Goal: Task Accomplishment & Management: Manage account settings

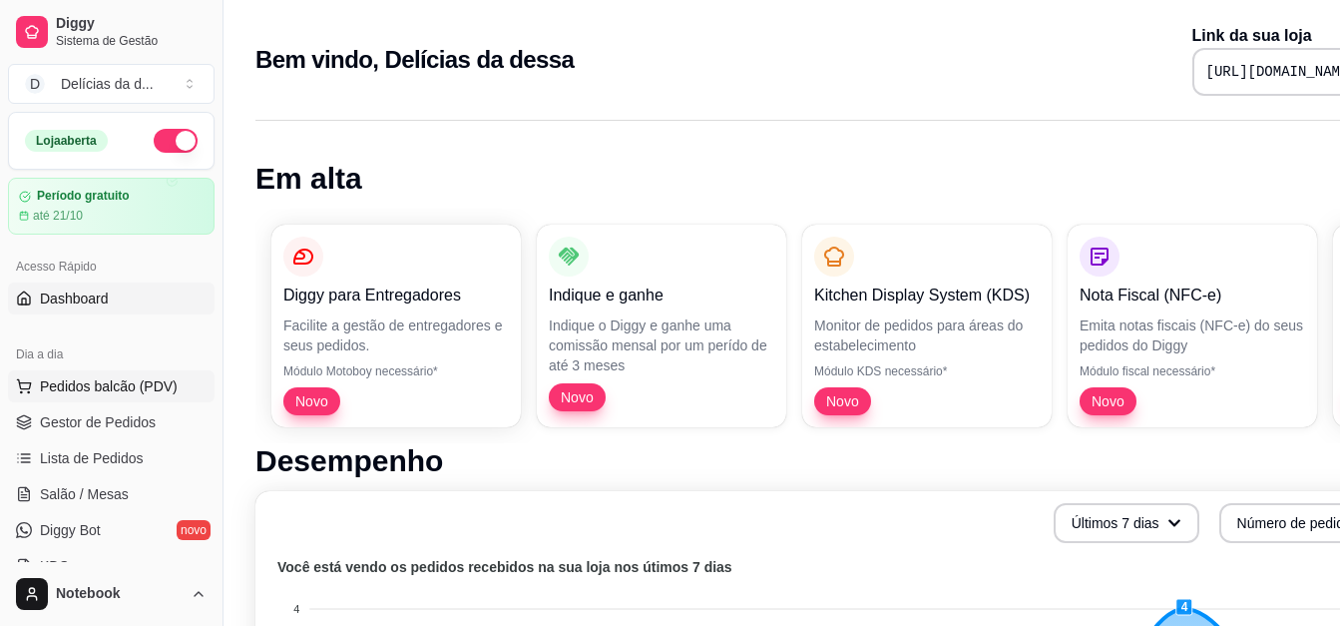
click at [102, 382] on span "Pedidos balcão (PDV)" at bounding box center [109, 386] width 138 height 20
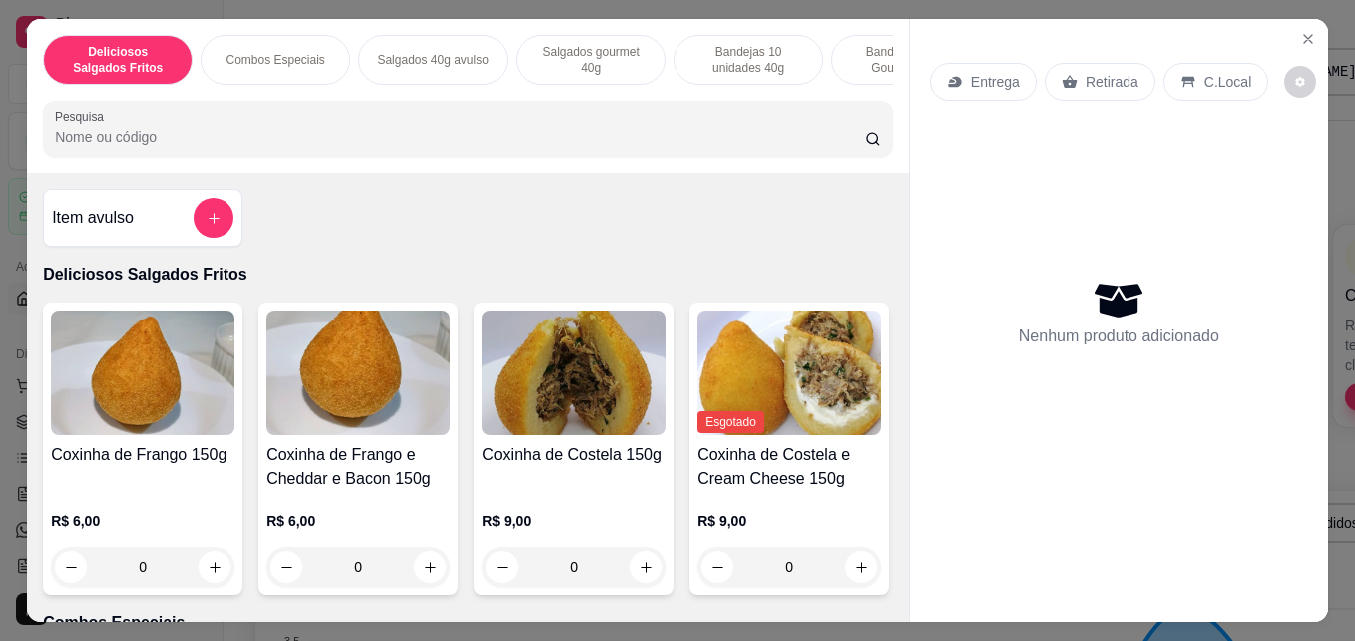
click at [299, 69] on div "Combos Especiais" at bounding box center [276, 60] width 150 height 50
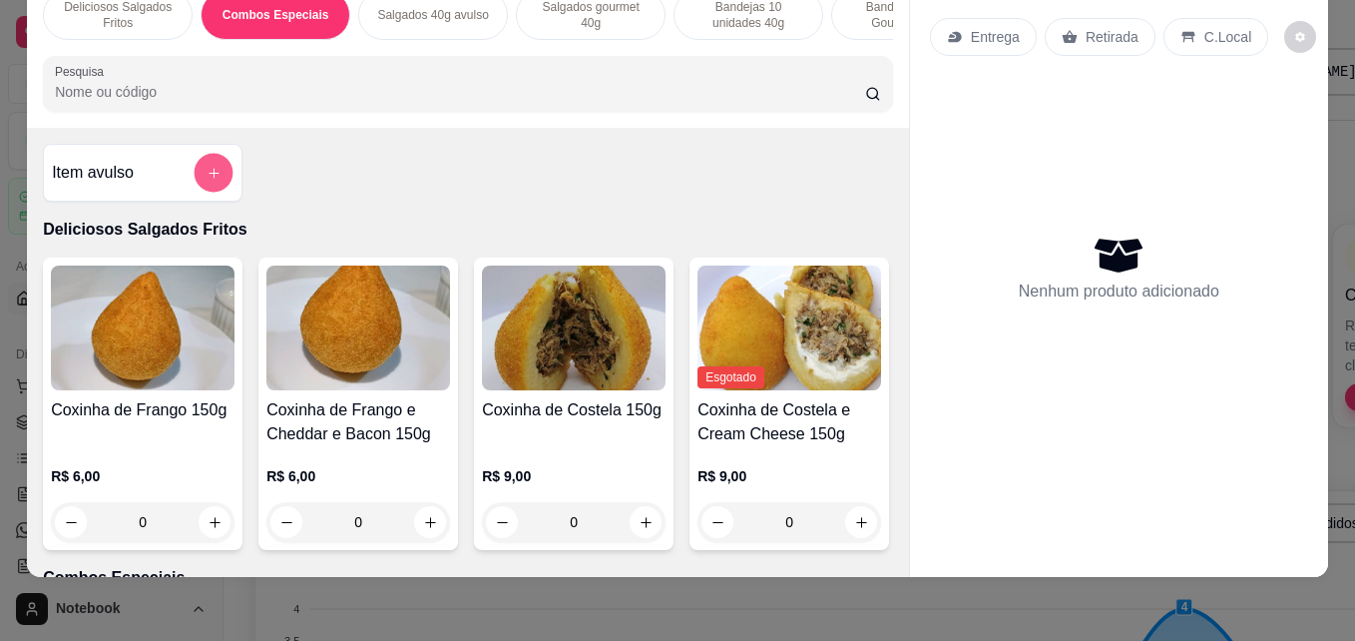
click at [195, 178] on button "add-separate-item" at bounding box center [214, 173] width 39 height 39
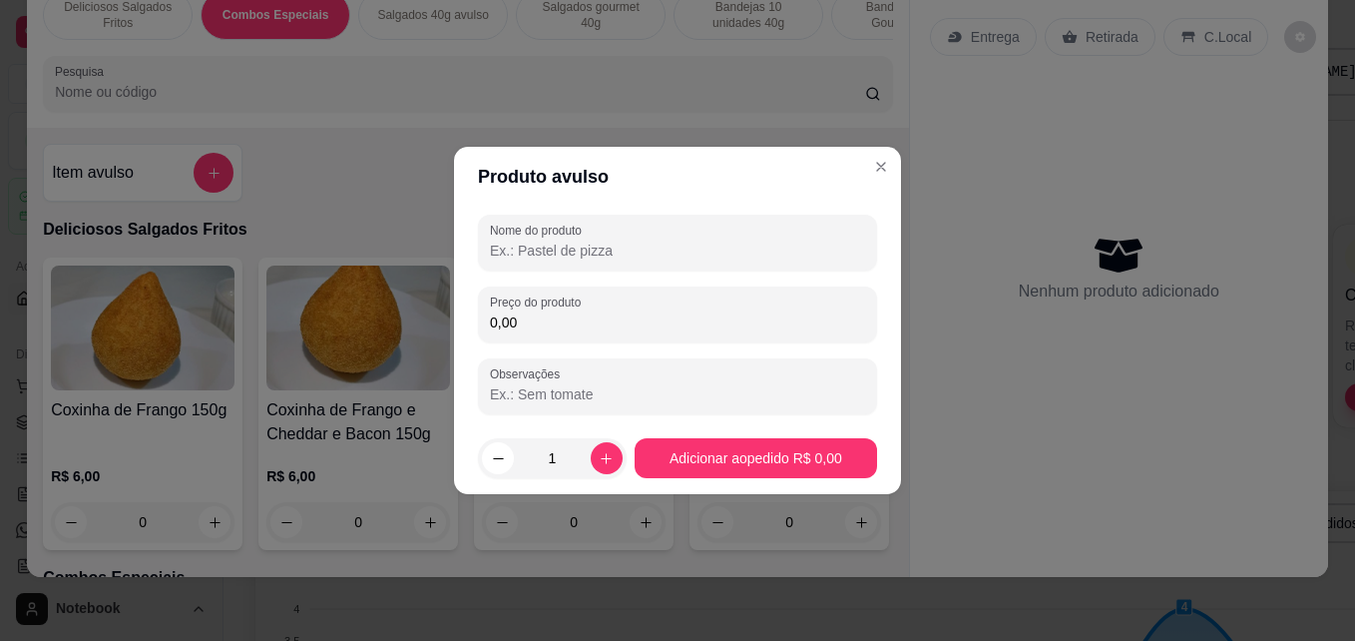
click at [501, 247] on input "Nome do produto" at bounding box center [677, 250] width 375 height 20
type input "c"
type input "Combo 50 mini pasteis / 50 salgados festa 20g"
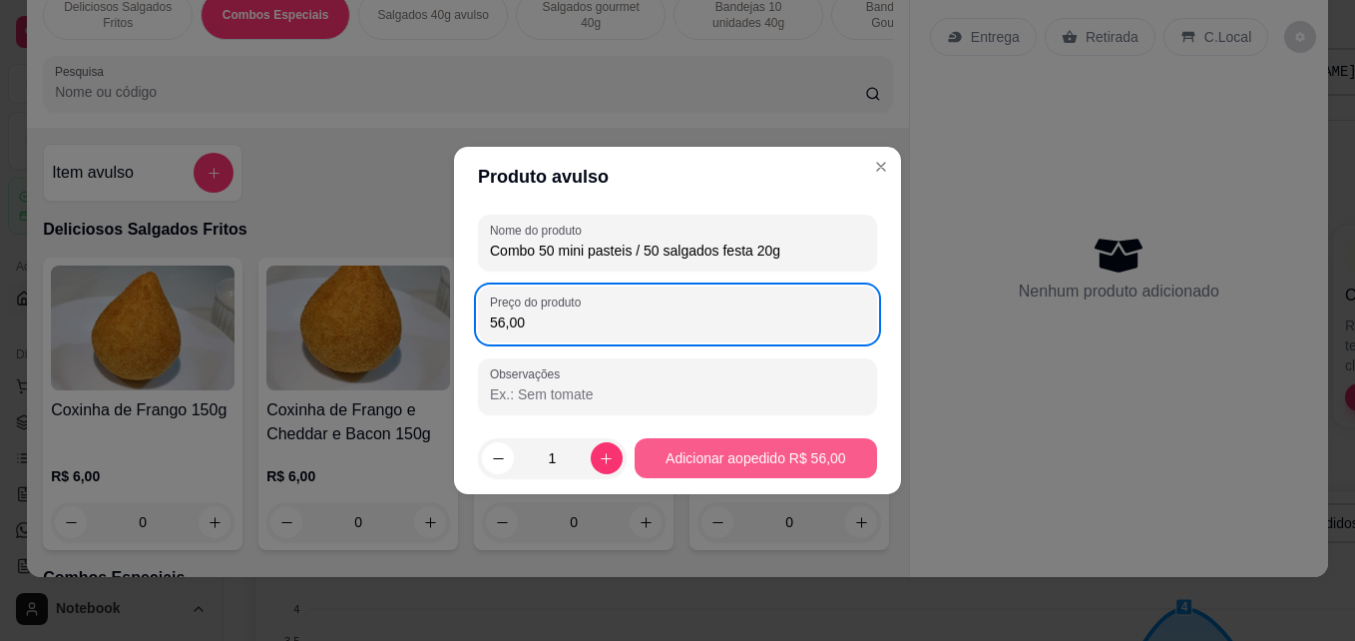
type input "56,00"
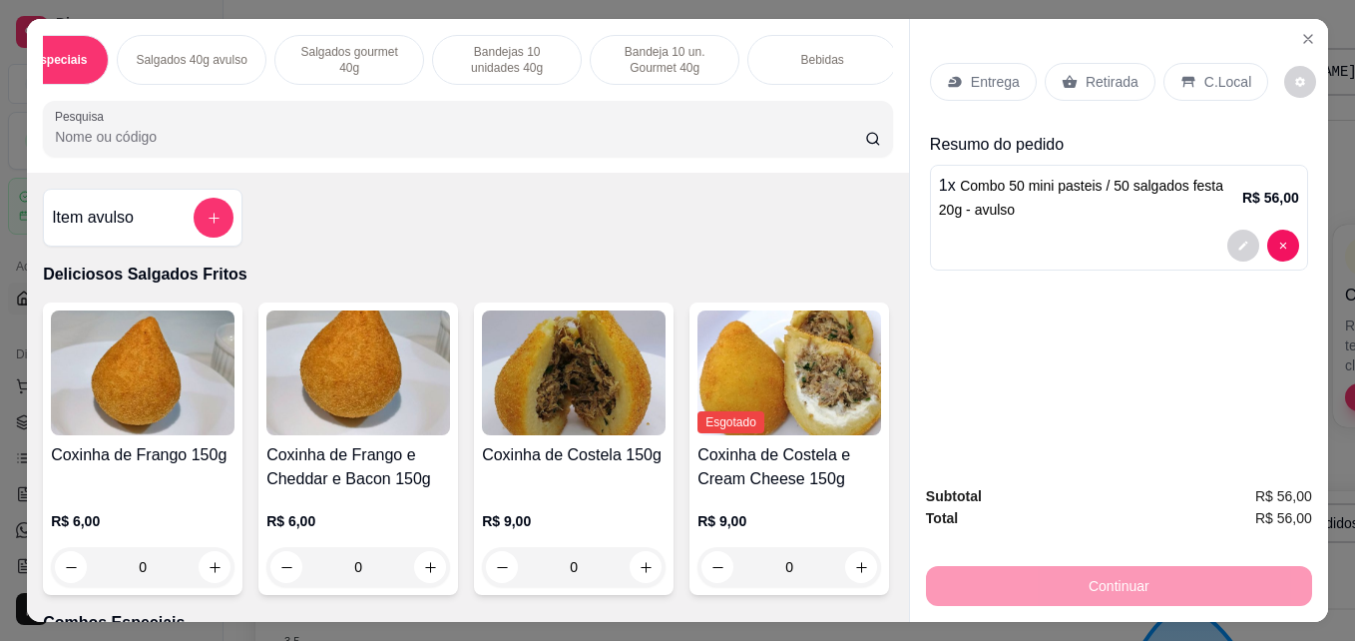
scroll to position [0, 245]
click at [821, 39] on div "Bebidas" at bounding box center [818, 60] width 150 height 50
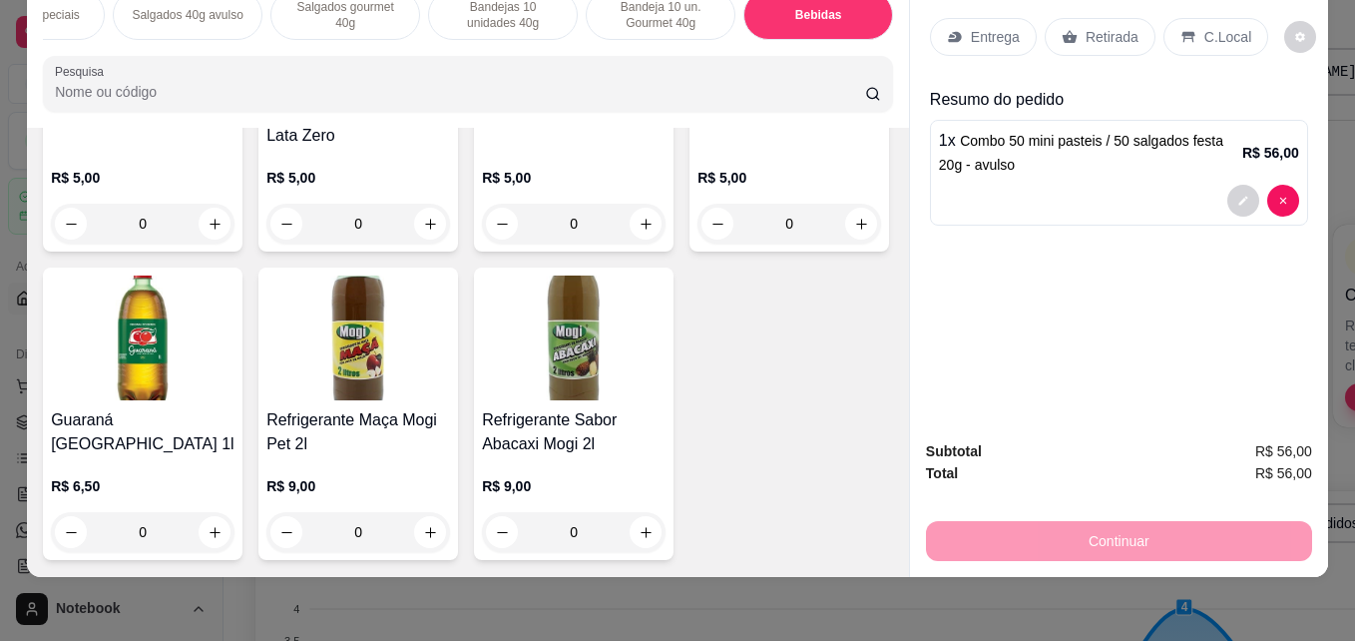
scroll to position [5722, 0]
click at [631, 517] on button "increase-product-quantity" at bounding box center [646, 532] width 31 height 31
type input "1"
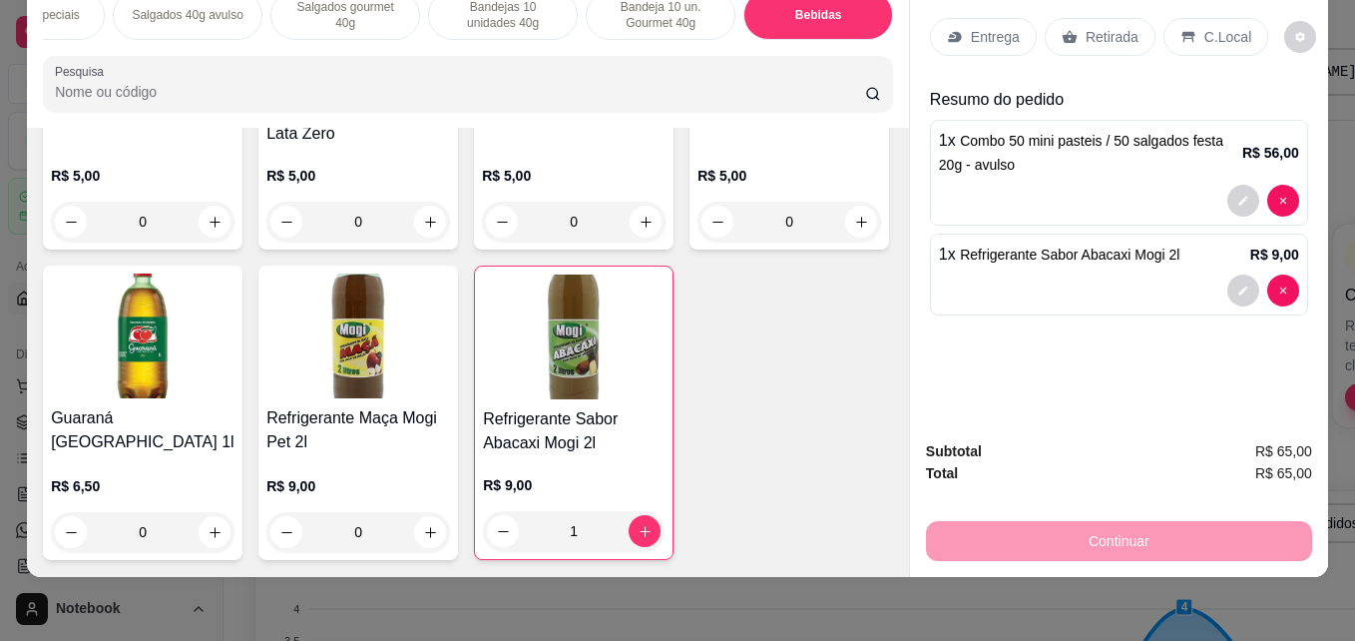
click at [962, 20] on div "Entrega" at bounding box center [983, 37] width 107 height 38
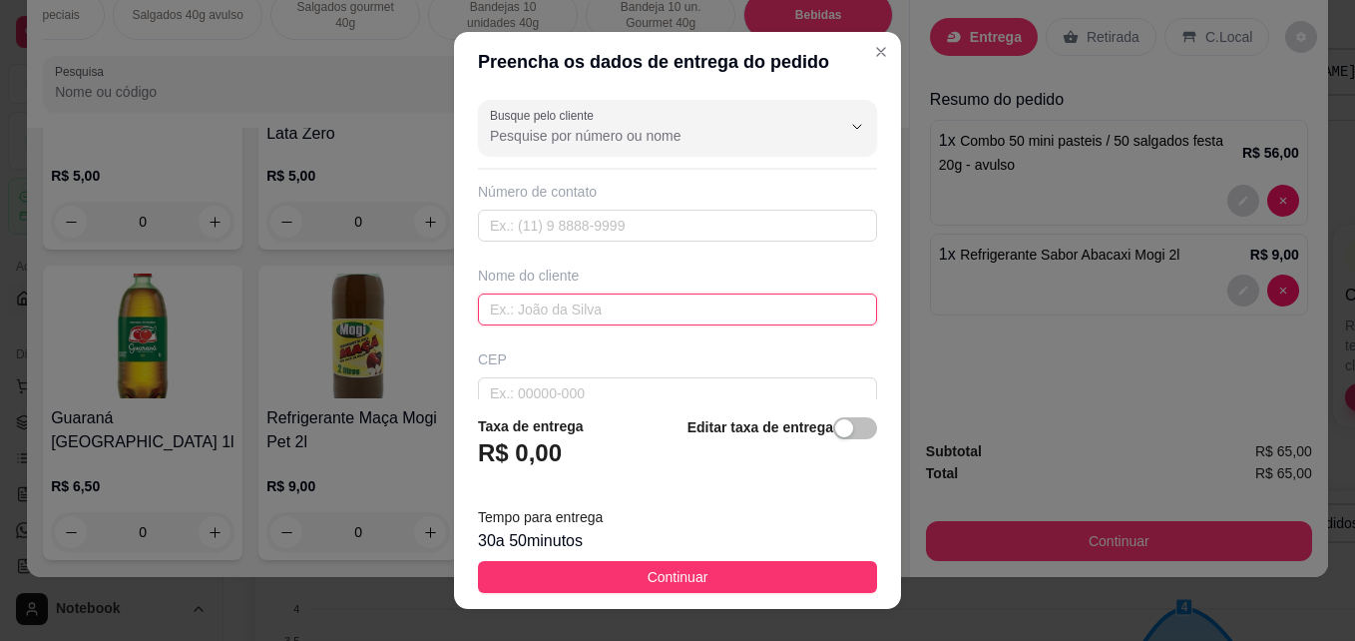
click at [527, 304] on input "text" at bounding box center [677, 309] width 399 height 32
type input "h"
type input "Hilton"
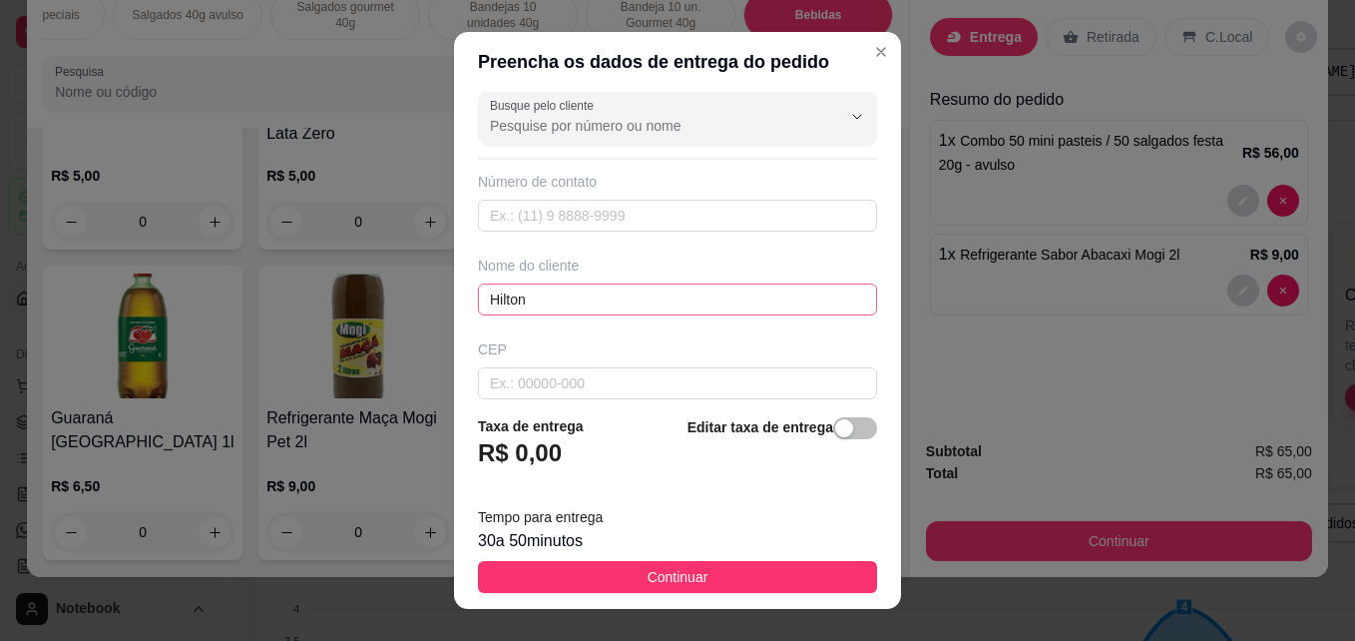
scroll to position [231, 0]
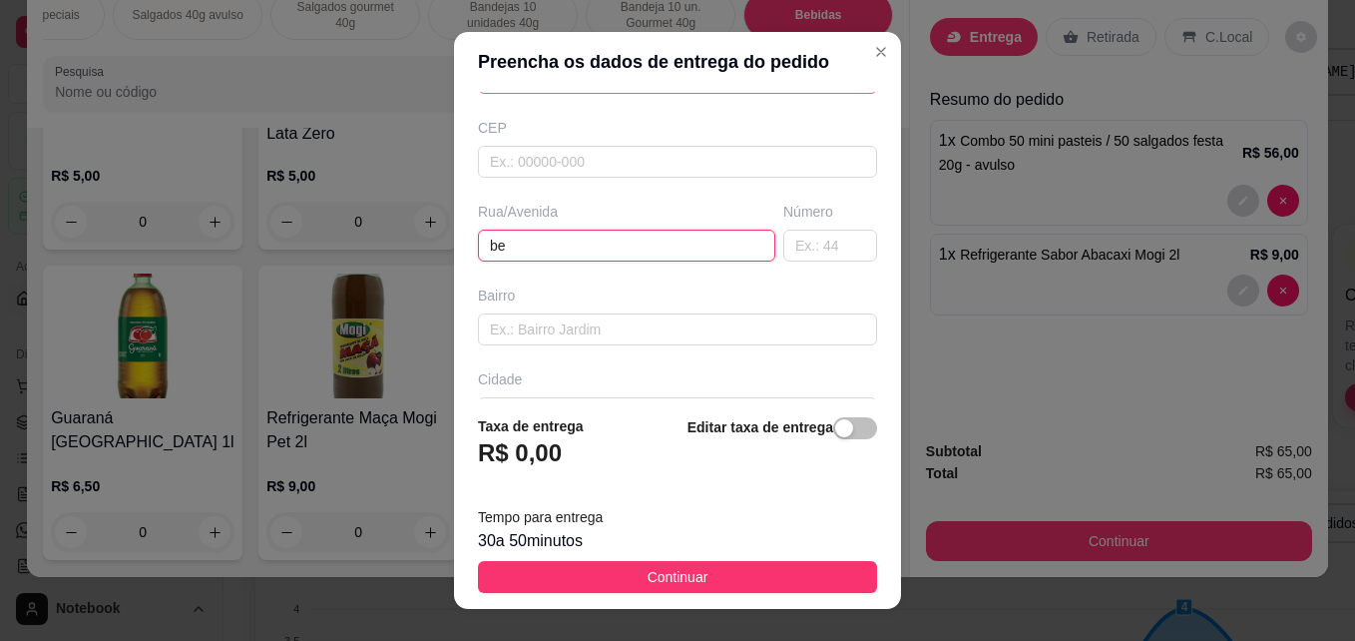
type input "b"
type input "Benedito"
type input "398"
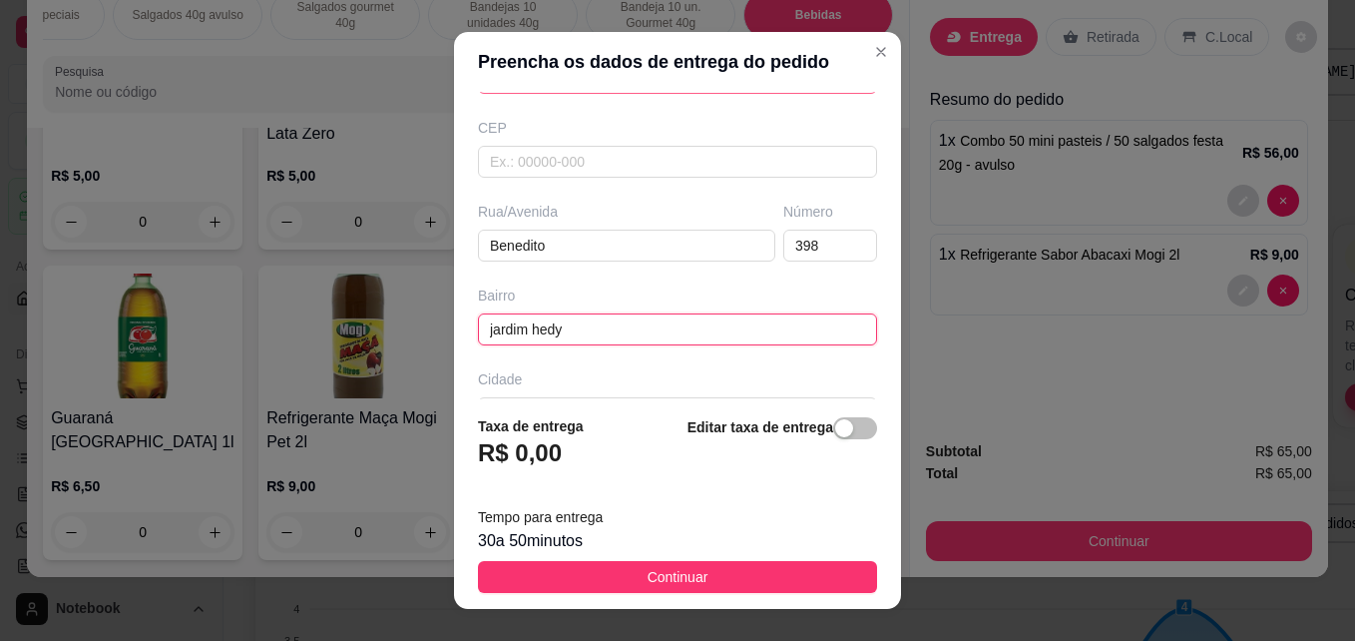
type input "jardim hedy"
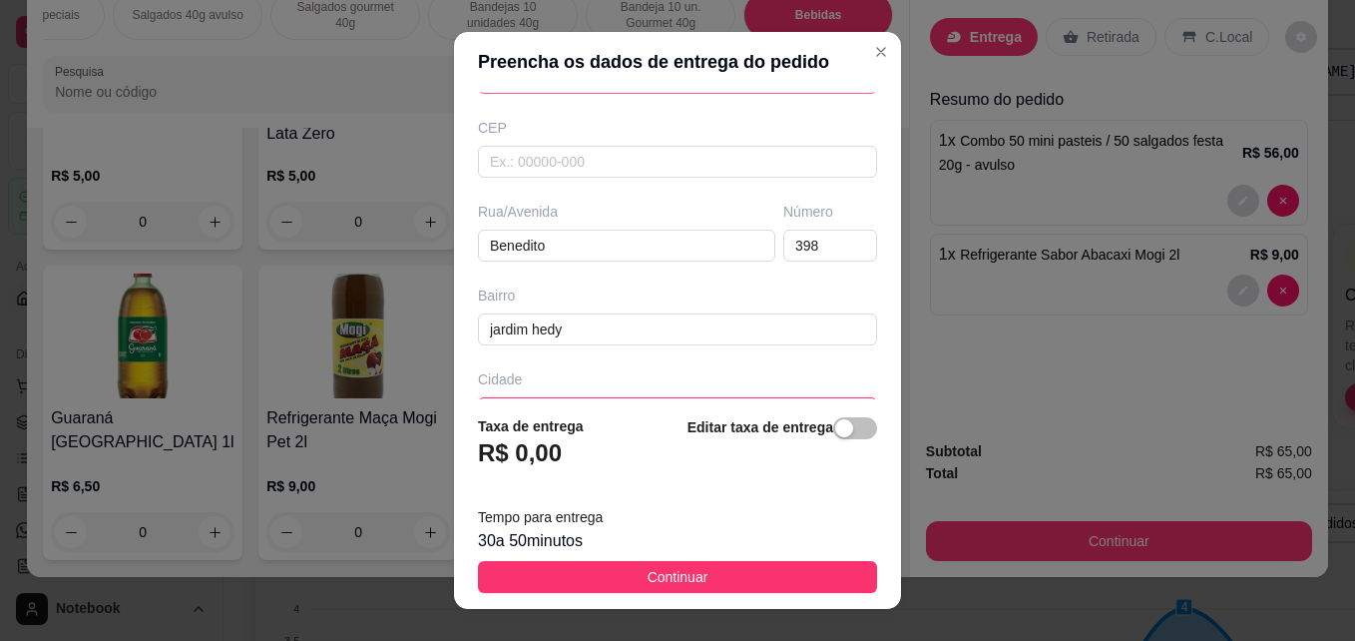
scroll to position [261, 0]
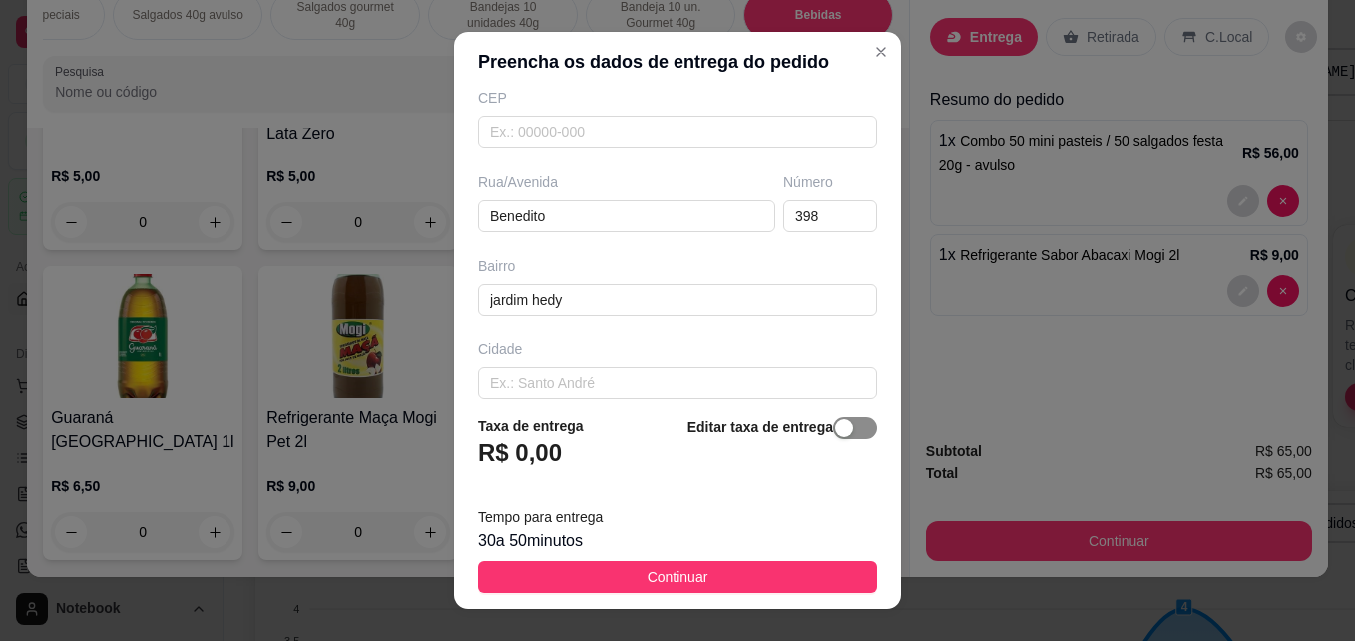
click at [843, 432] on span "button" at bounding box center [855, 428] width 44 height 22
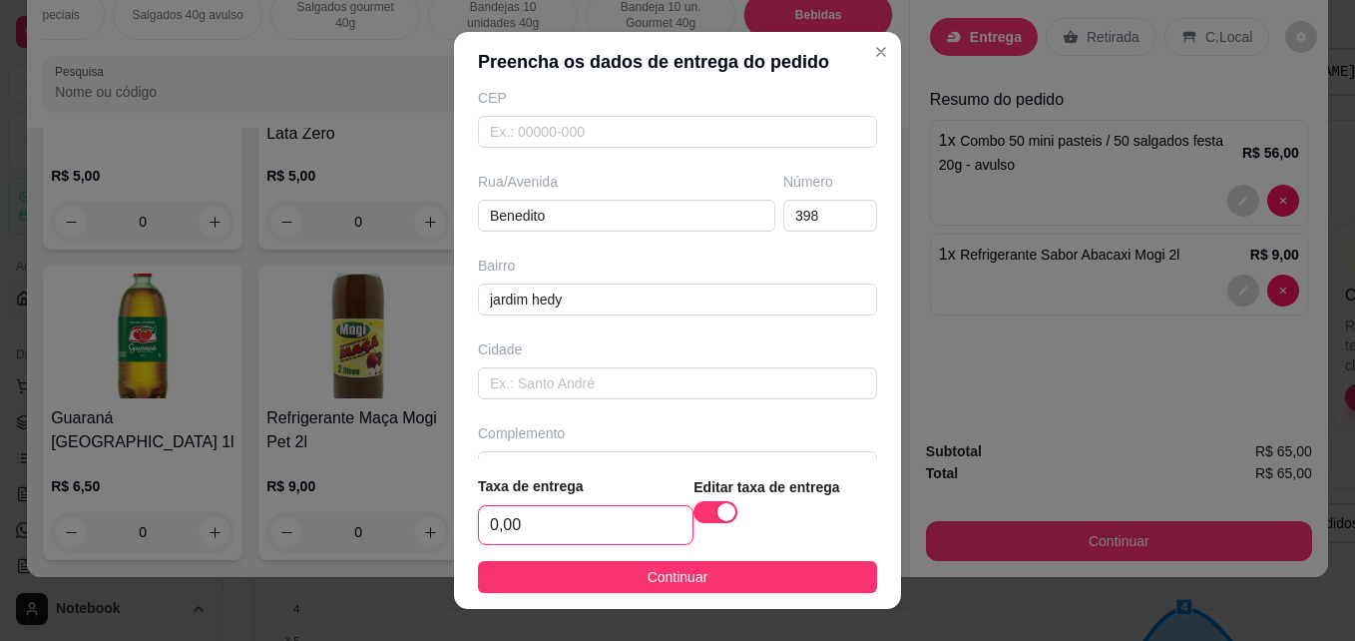
click at [577, 529] on input "0,00" at bounding box center [586, 525] width 214 height 38
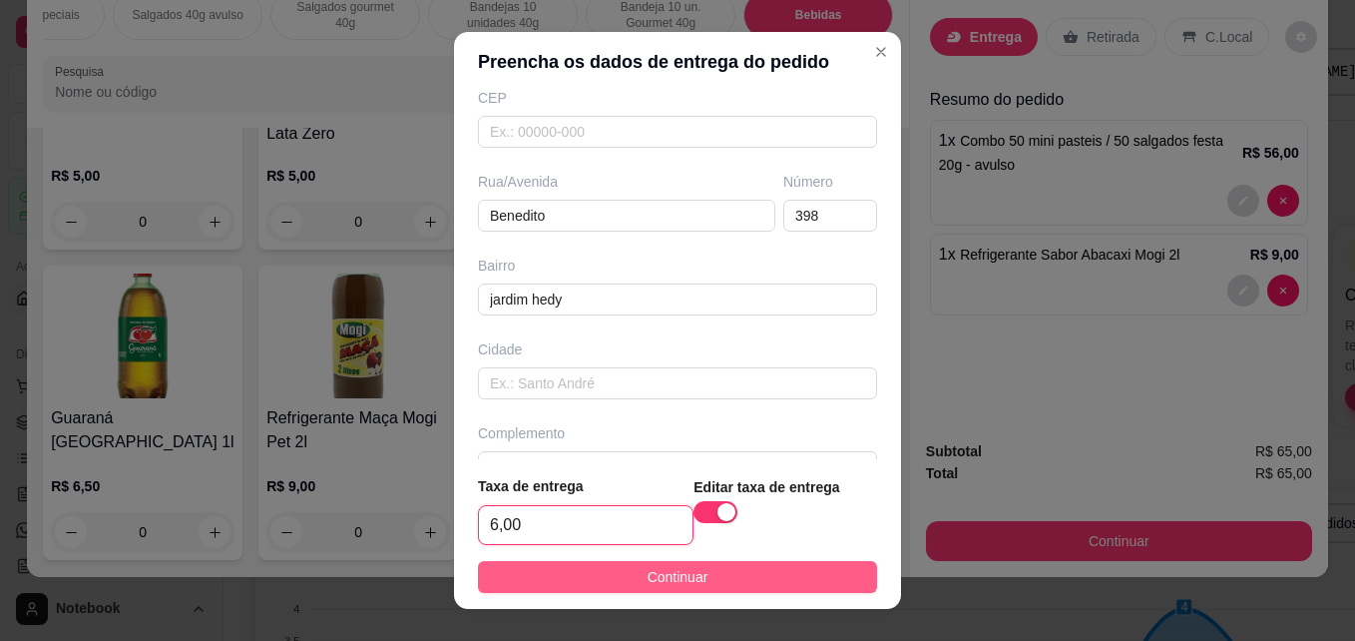
type input "6,00"
click at [661, 572] on span "Continuar" at bounding box center [678, 577] width 61 height 22
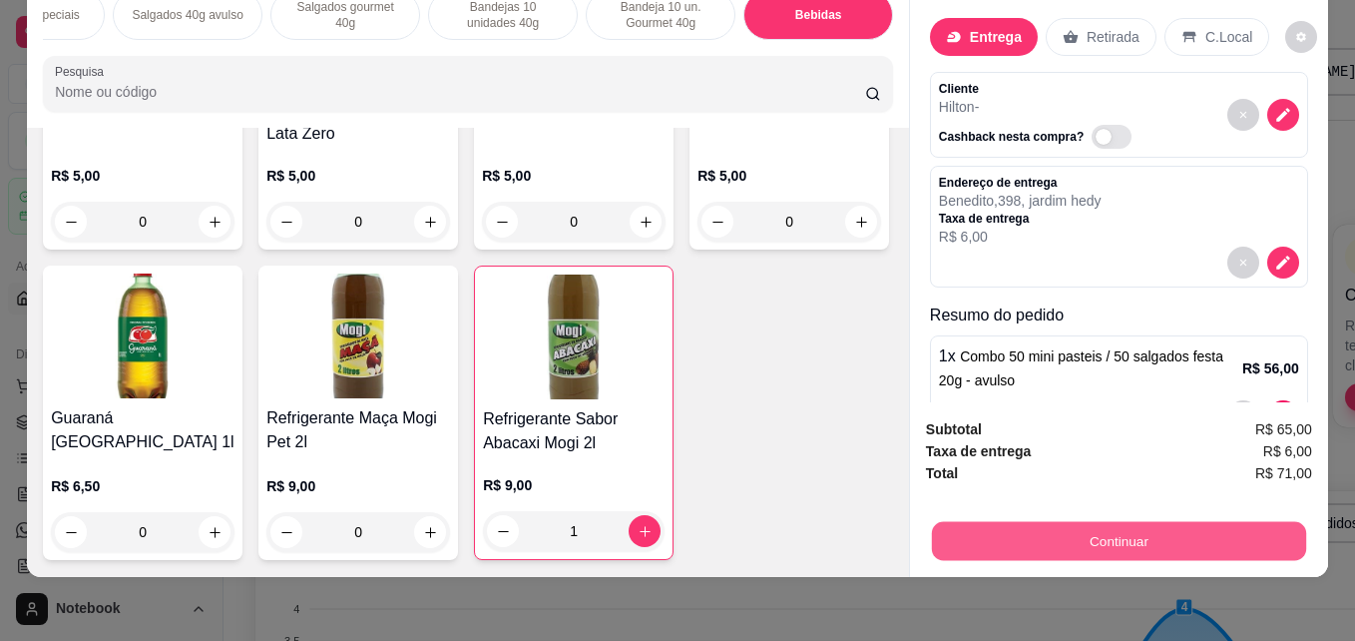
click at [958, 521] on button "Continuar" at bounding box center [1119, 540] width 374 height 39
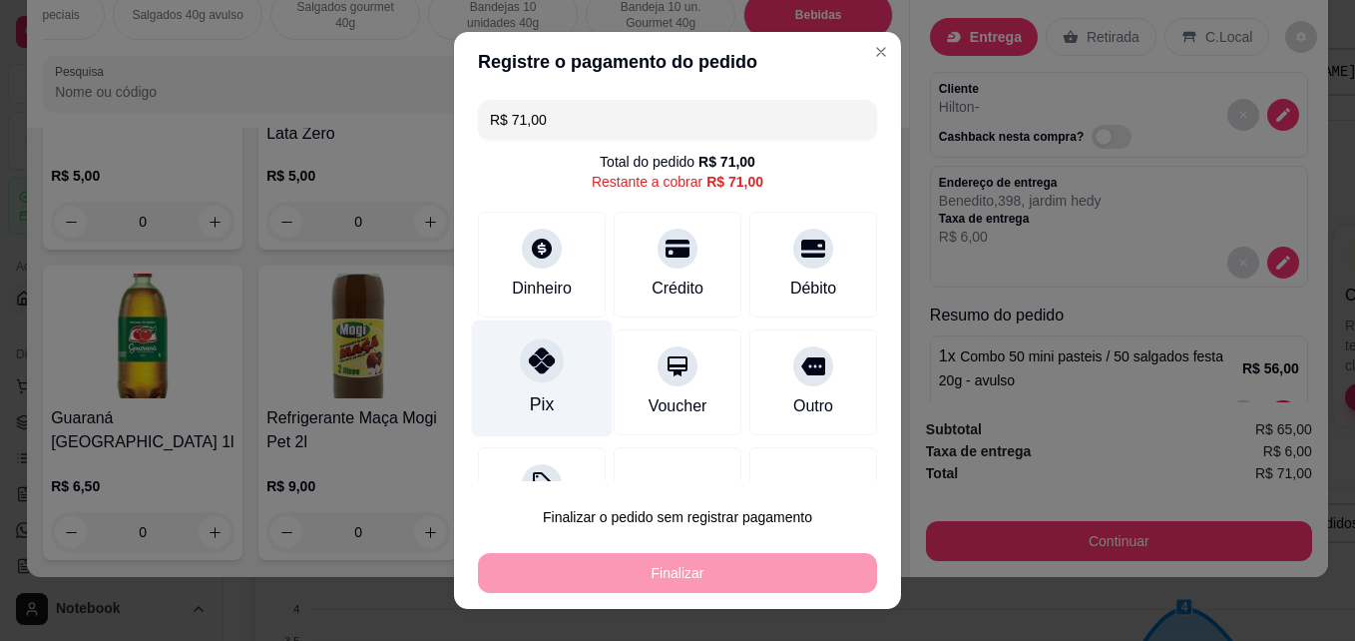
click at [515, 395] on div "Pix" at bounding box center [542, 378] width 141 height 117
type input "R$ 0,00"
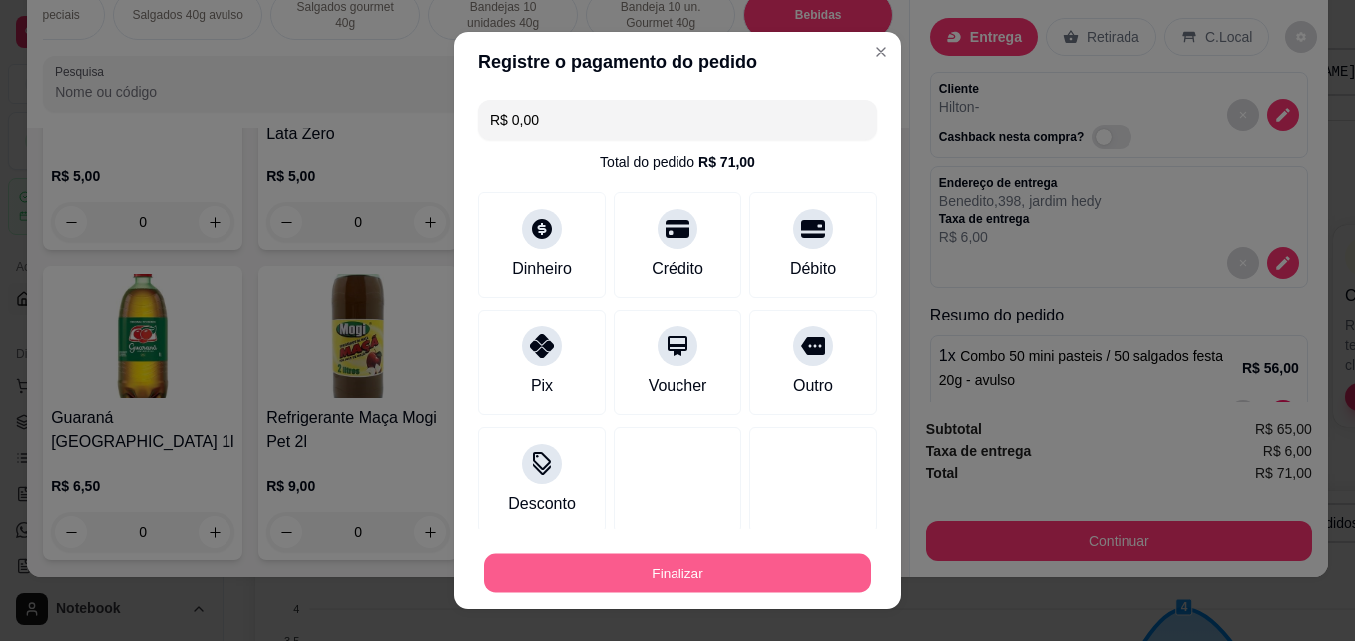
click at [637, 579] on button "Finalizar" at bounding box center [677, 573] width 387 height 39
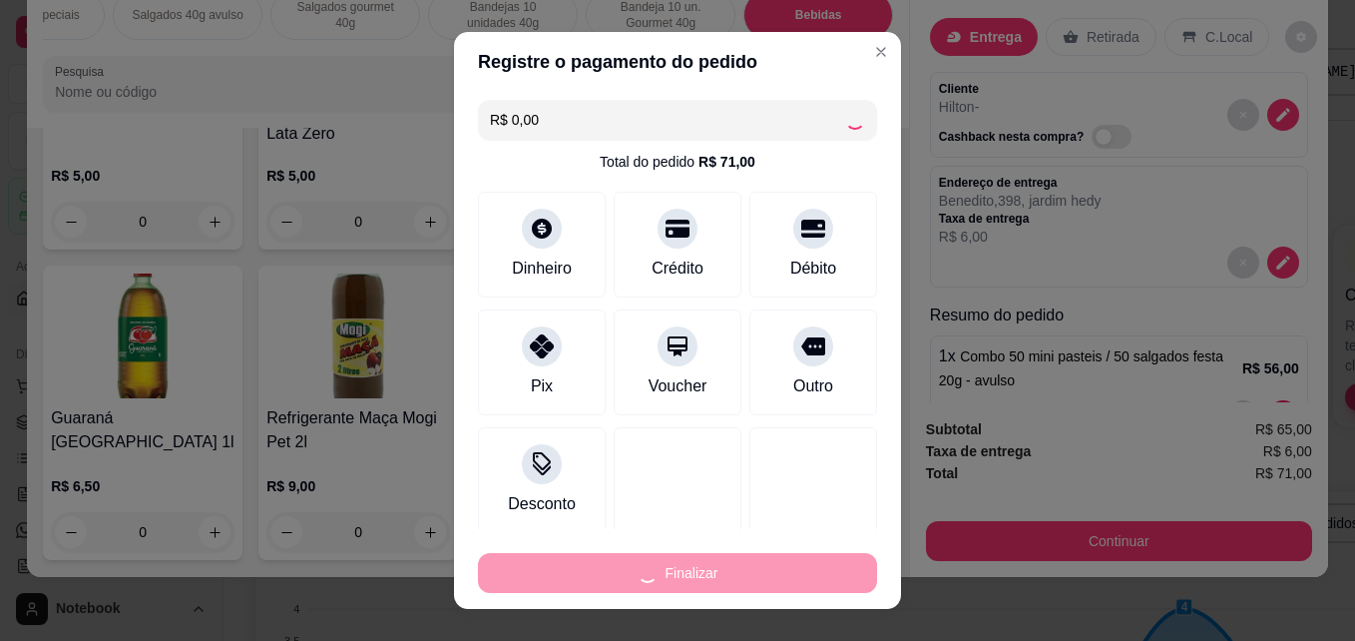
type input "0"
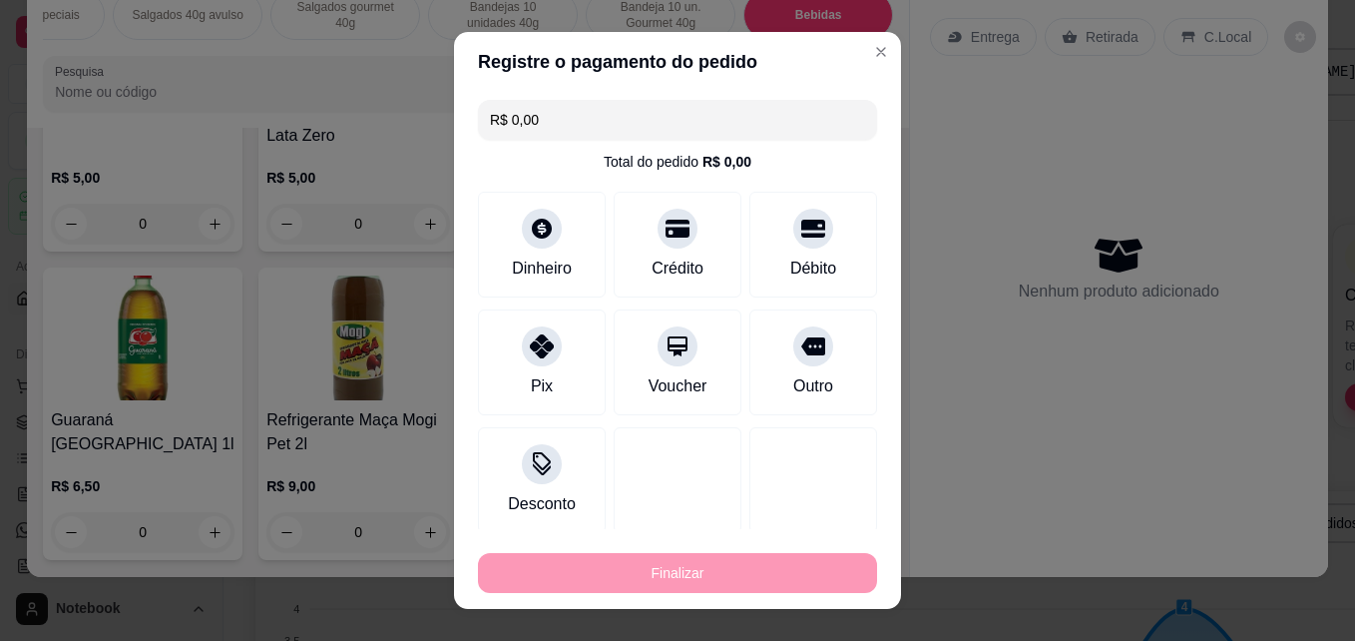
type input "-R$ 71,00"
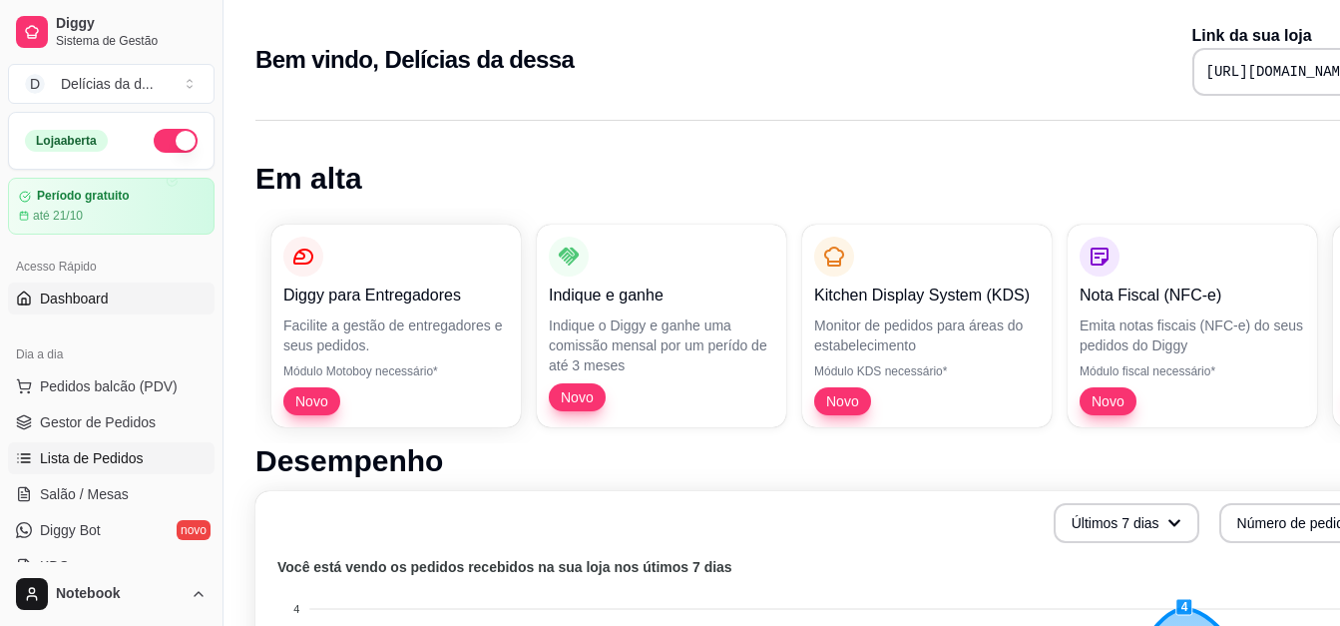
click at [161, 463] on link "Lista de Pedidos" at bounding box center [111, 458] width 207 height 32
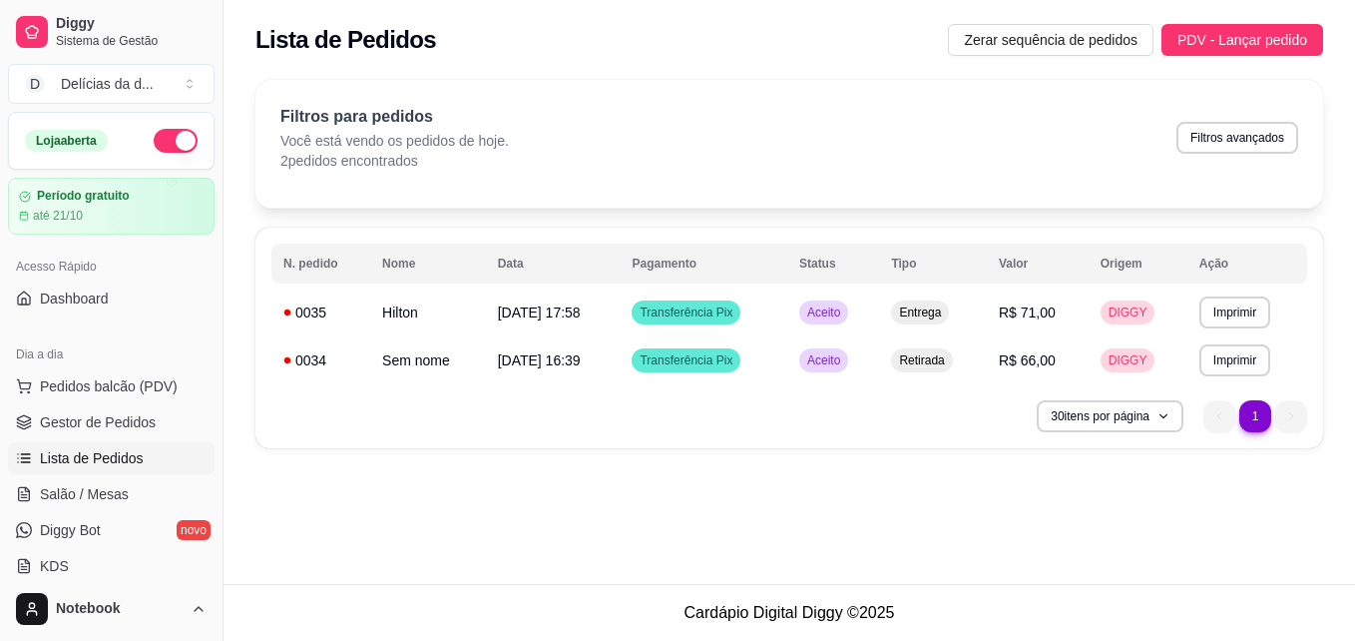
click at [8, 442] on link "Lista de Pedidos" at bounding box center [111, 458] width 207 height 32
click at [844, 362] on span "Aceito" at bounding box center [823, 360] width 41 height 16
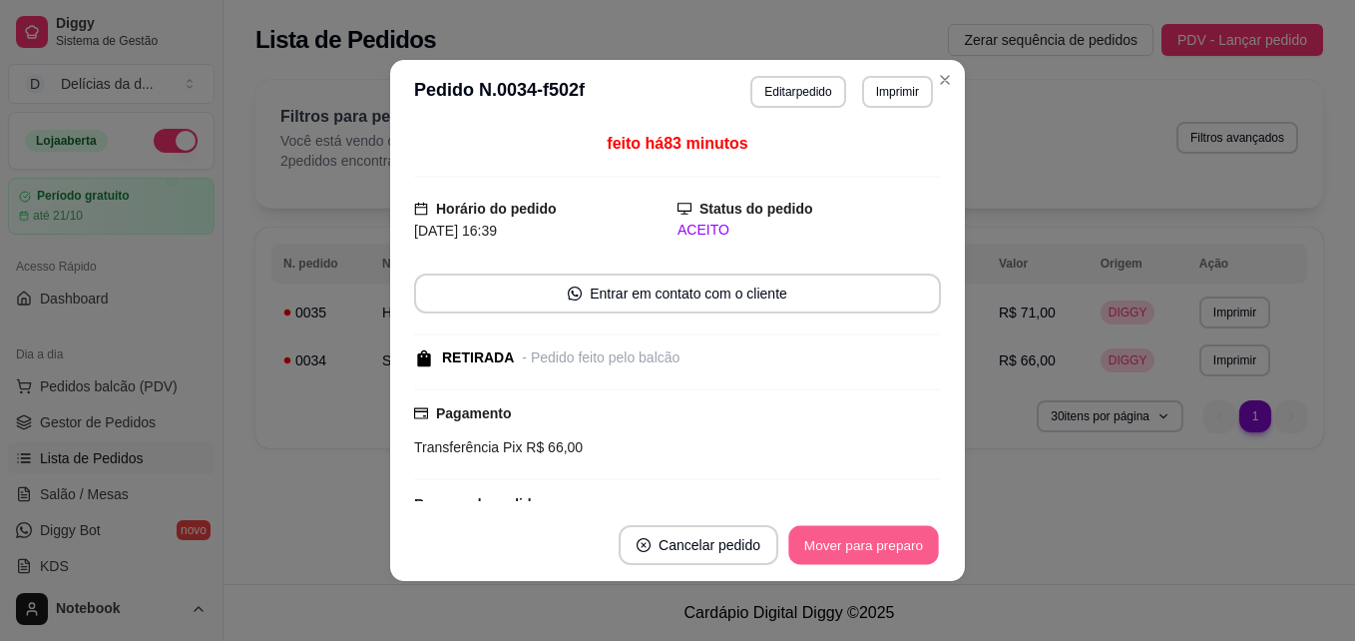
click at [824, 538] on button "Mover para preparo" at bounding box center [863, 545] width 150 height 39
click at [824, 538] on button "Mover para retirada disponível" at bounding box center [830, 545] width 221 height 40
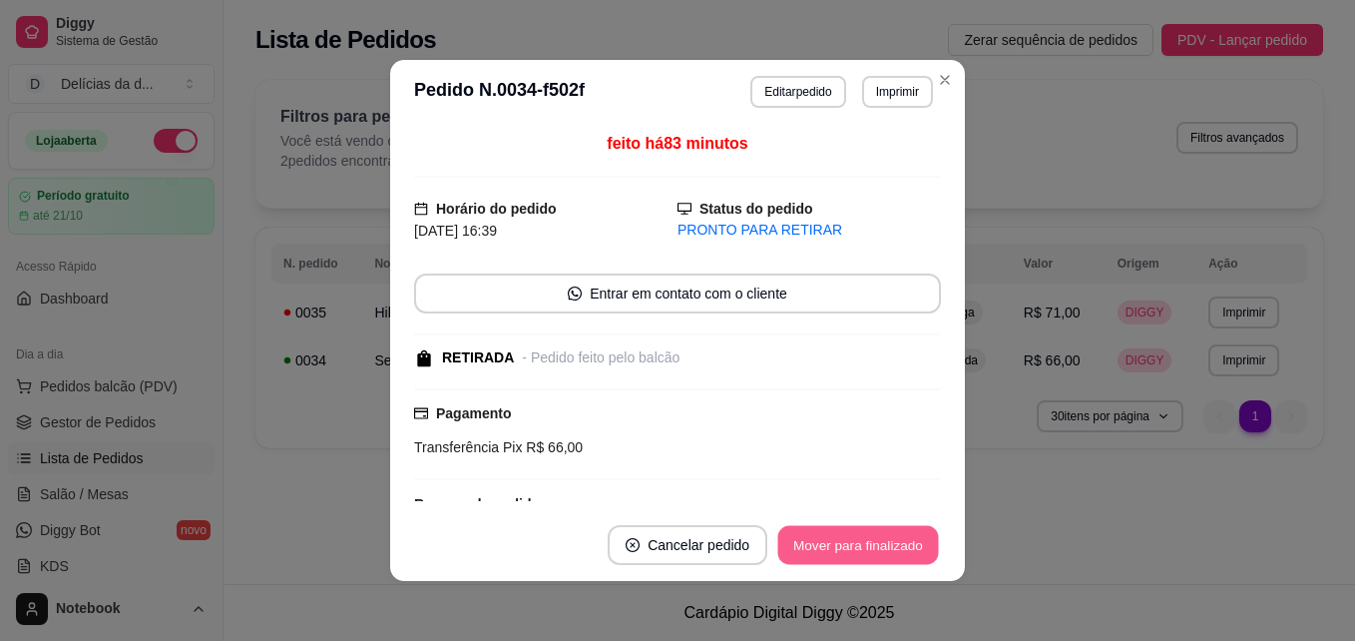
click at [824, 538] on button "Mover para finalizado" at bounding box center [858, 545] width 161 height 39
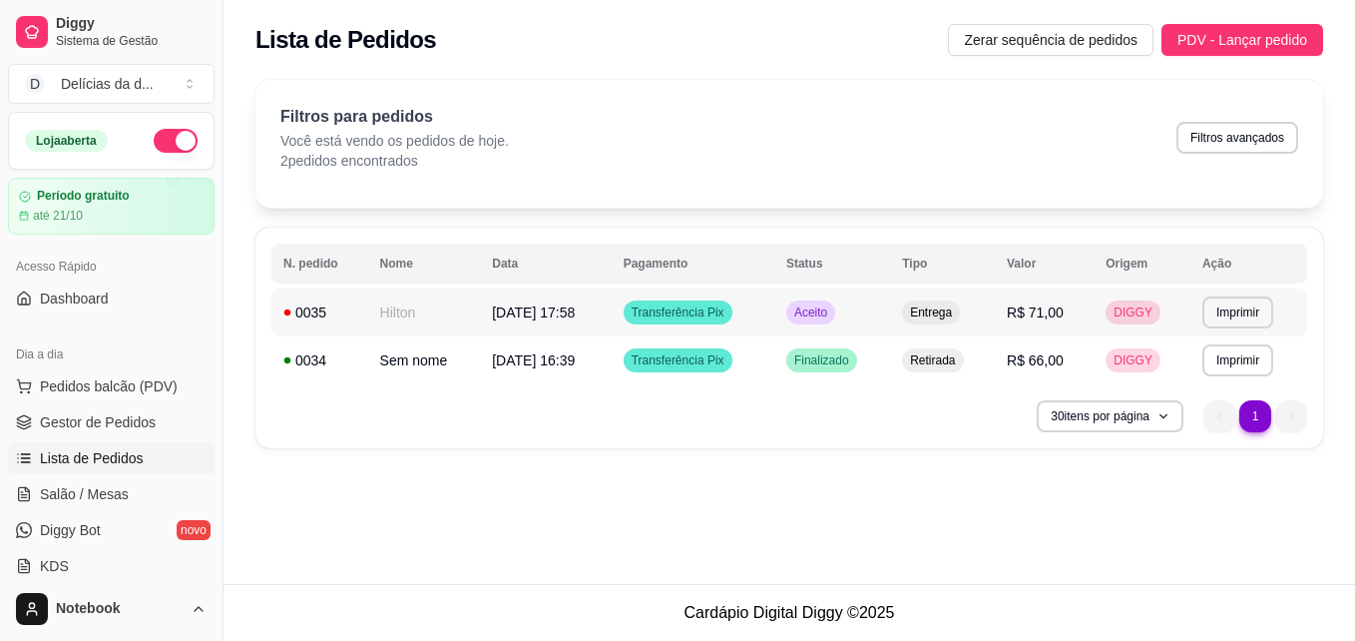
click at [817, 322] on div "Aceito" at bounding box center [810, 312] width 49 height 24
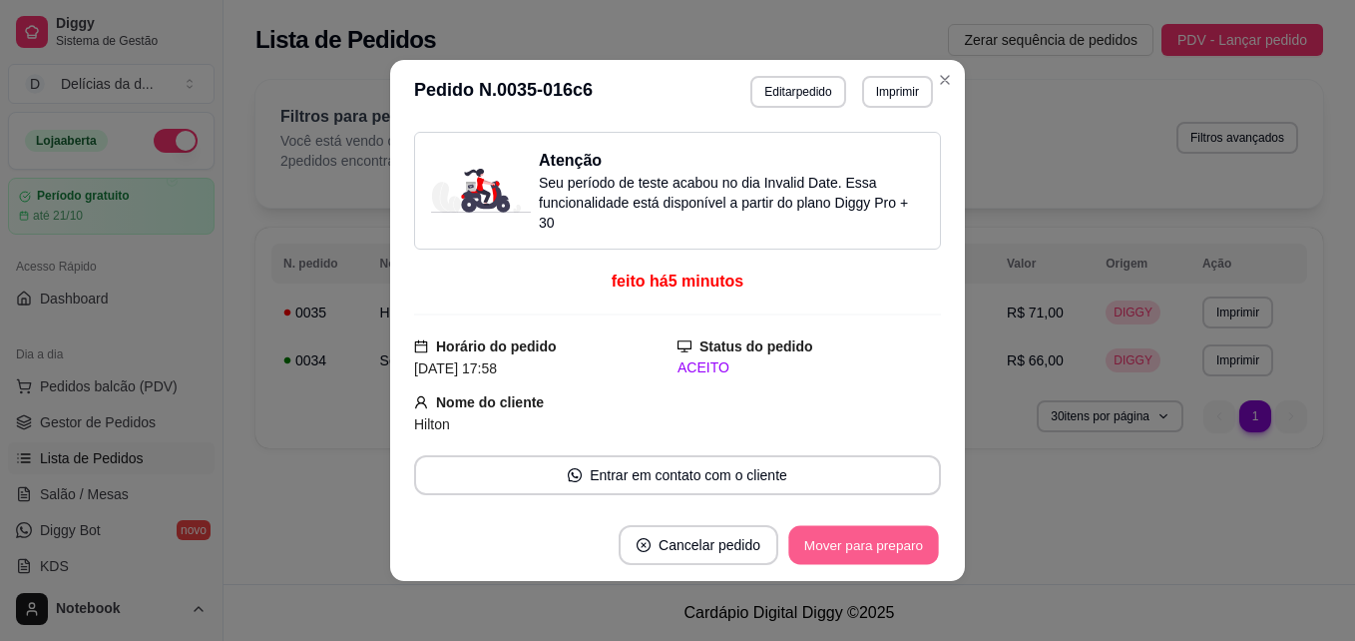
click at [831, 544] on button "Mover para preparo" at bounding box center [863, 545] width 150 height 39
click at [831, 544] on button "Mover para entrega" at bounding box center [864, 545] width 150 height 39
click at [831, 544] on button "Mover para finalizado" at bounding box center [858, 545] width 161 height 39
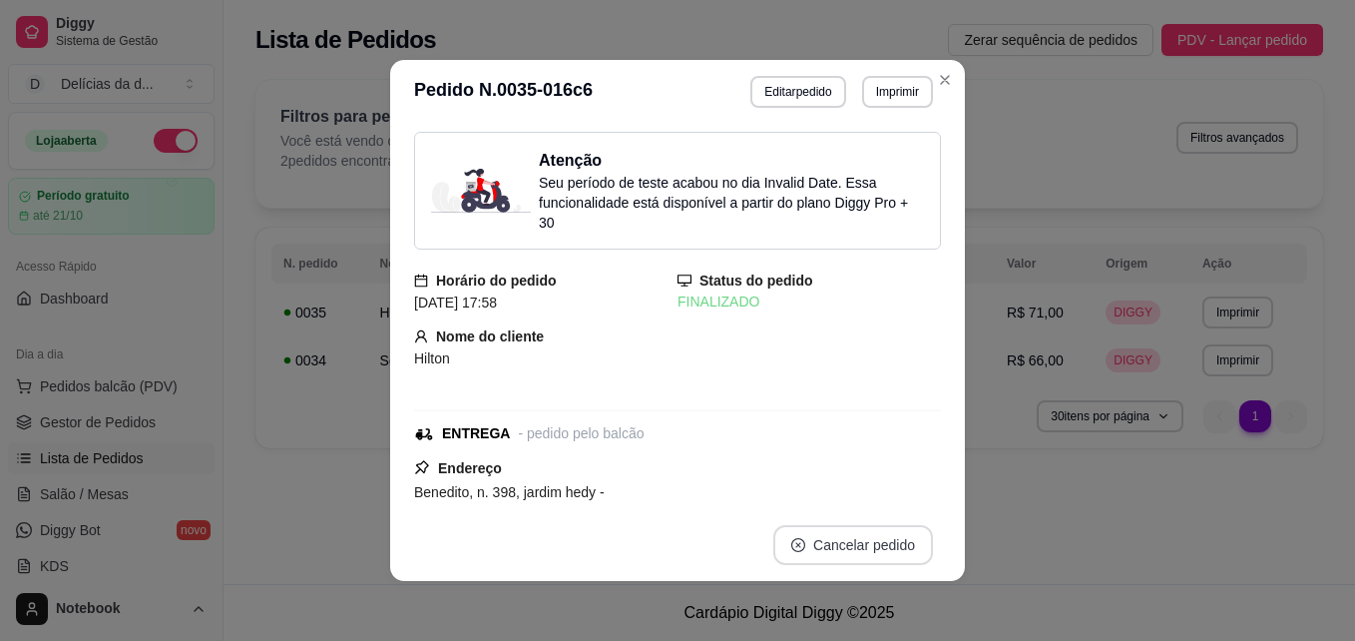
click at [831, 544] on button "Cancelar pedido" at bounding box center [853, 545] width 160 height 40
click at [801, 495] on button "não" at bounding box center [811, 495] width 74 height 37
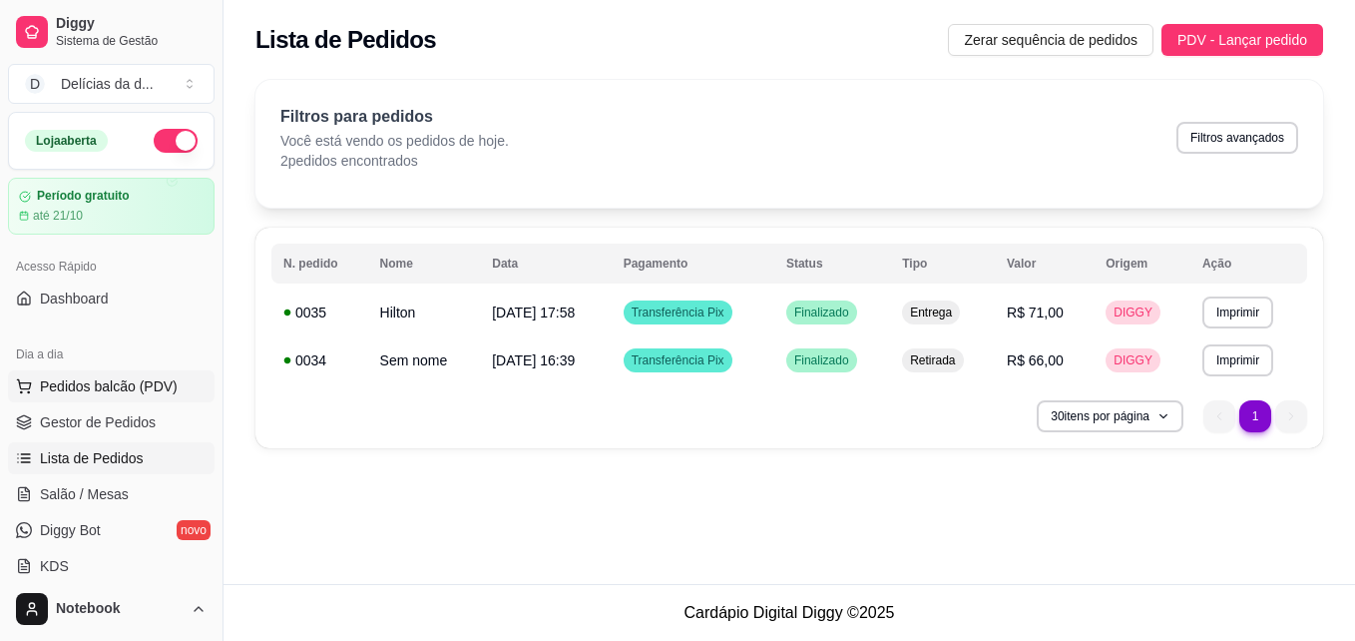
click at [144, 372] on button "Pedidos balcão (PDV)" at bounding box center [111, 386] width 207 height 32
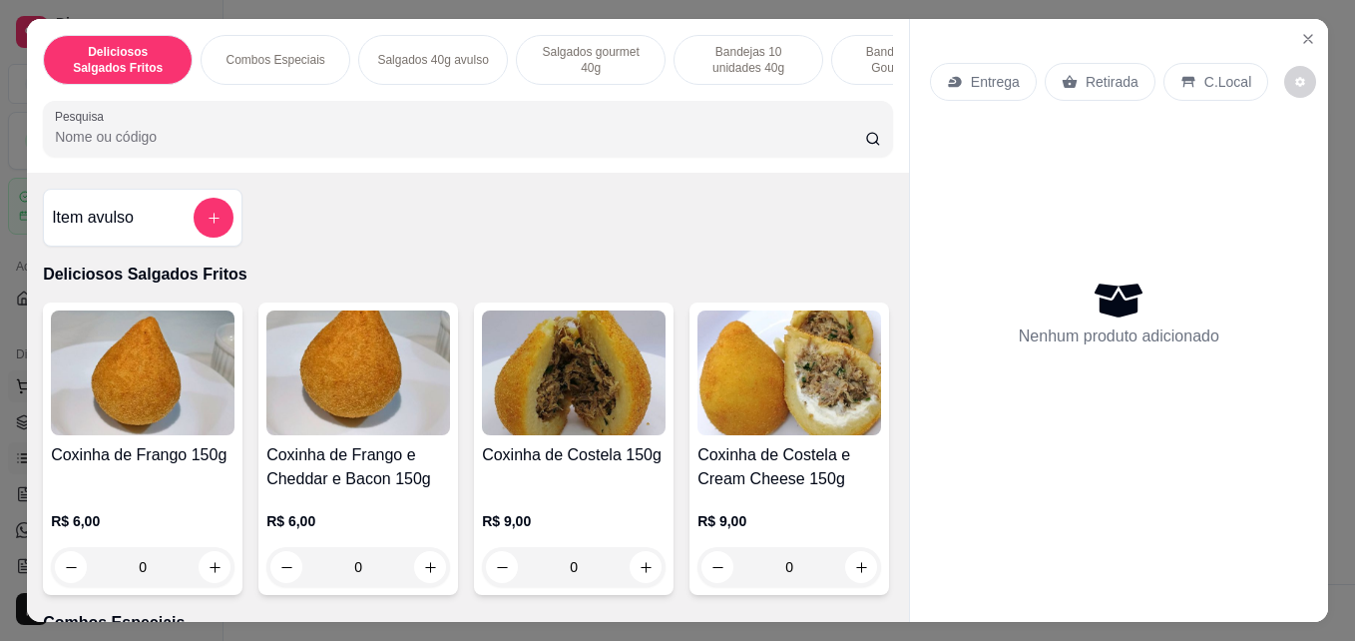
click at [143, 379] on img at bounding box center [143, 372] width 184 height 125
click at [302, 54] on p "Combos Especiais" at bounding box center [275, 60] width 99 height 16
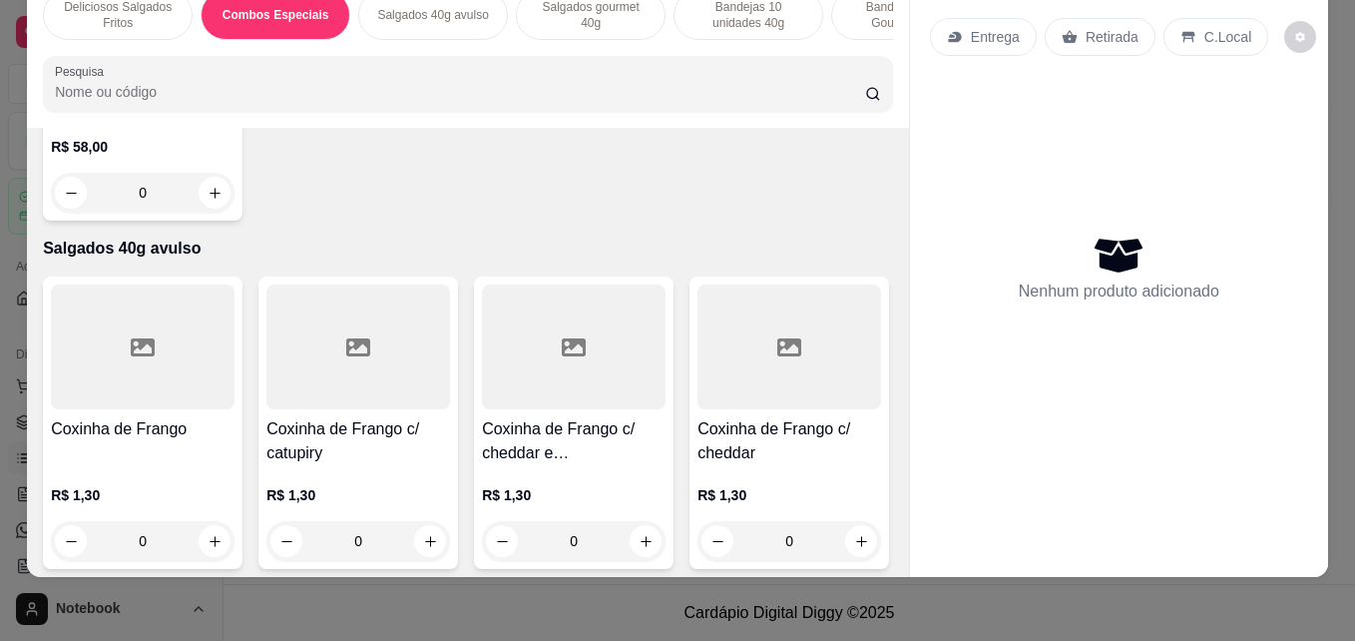
scroll to position [1028, 0]
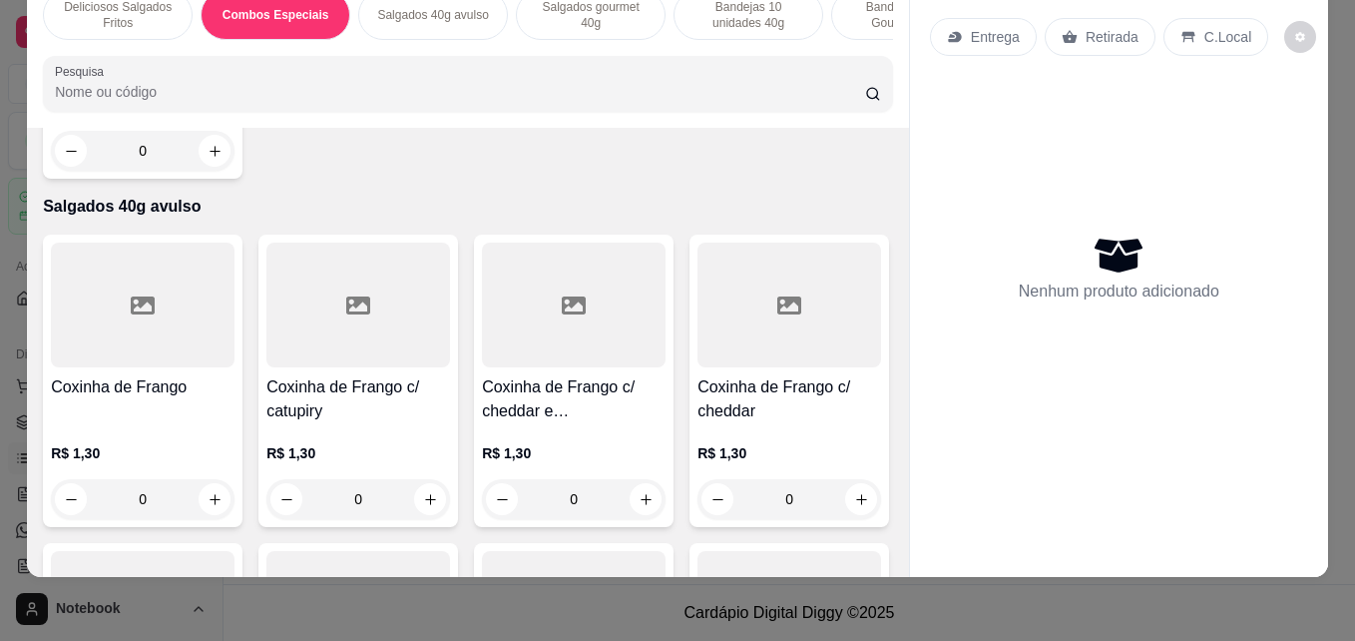
type input "1"
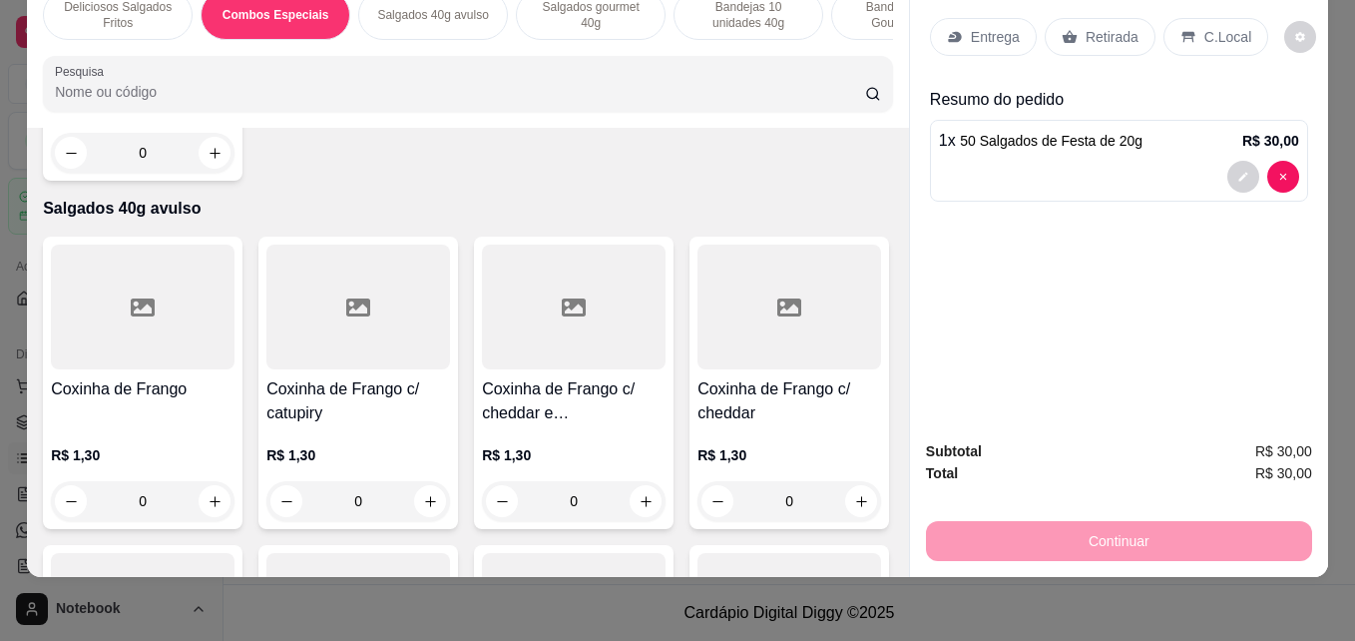
click at [1070, 24] on div "Retirada" at bounding box center [1100, 37] width 111 height 38
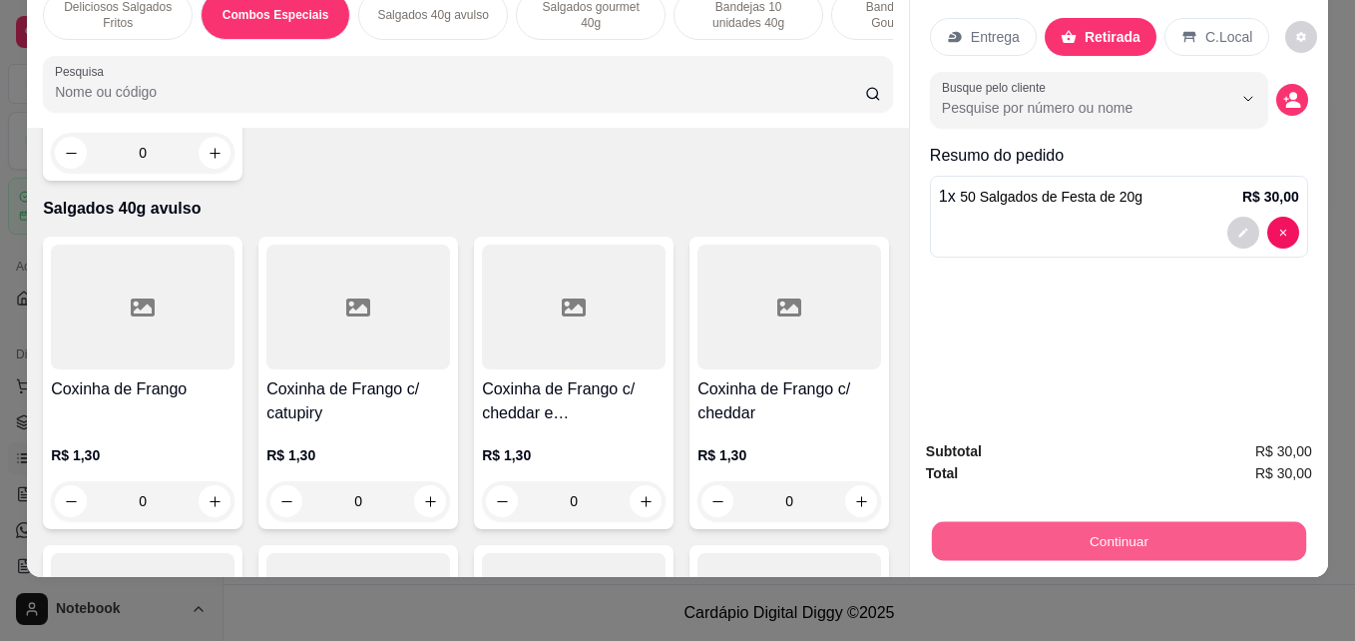
click at [1045, 523] on button "Continuar" at bounding box center [1119, 540] width 374 height 39
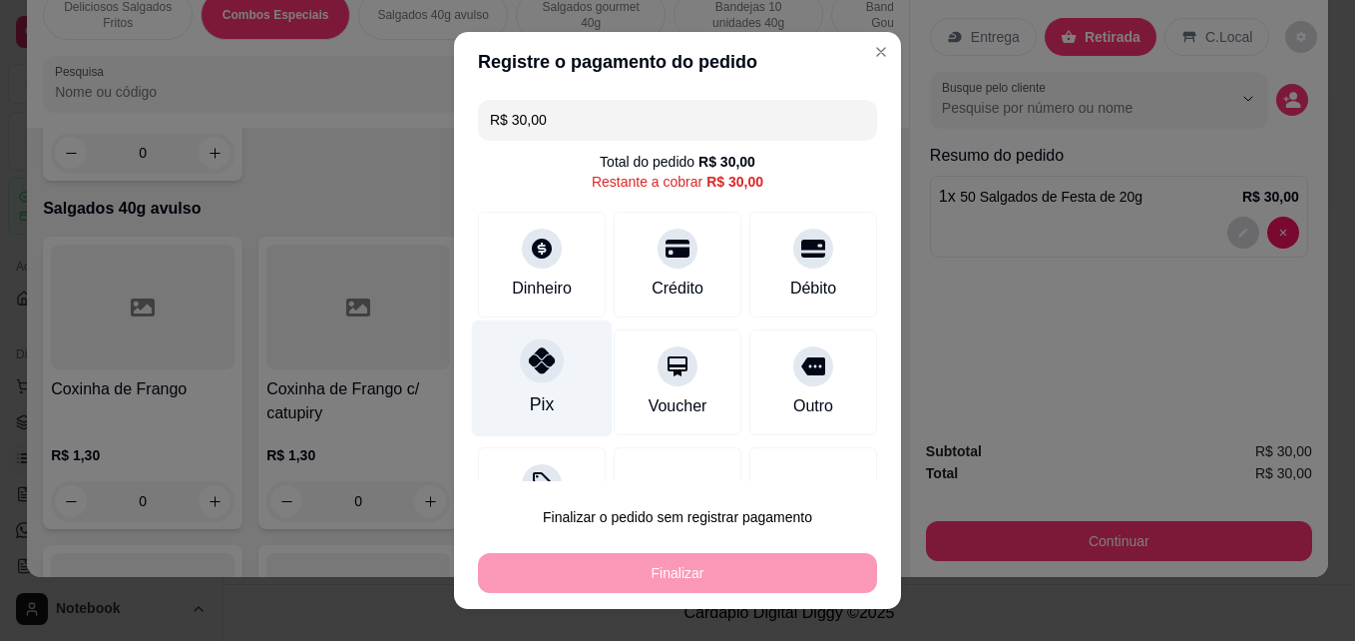
click at [537, 412] on div "Pix" at bounding box center [542, 404] width 24 height 26
type input "R$ 0,00"
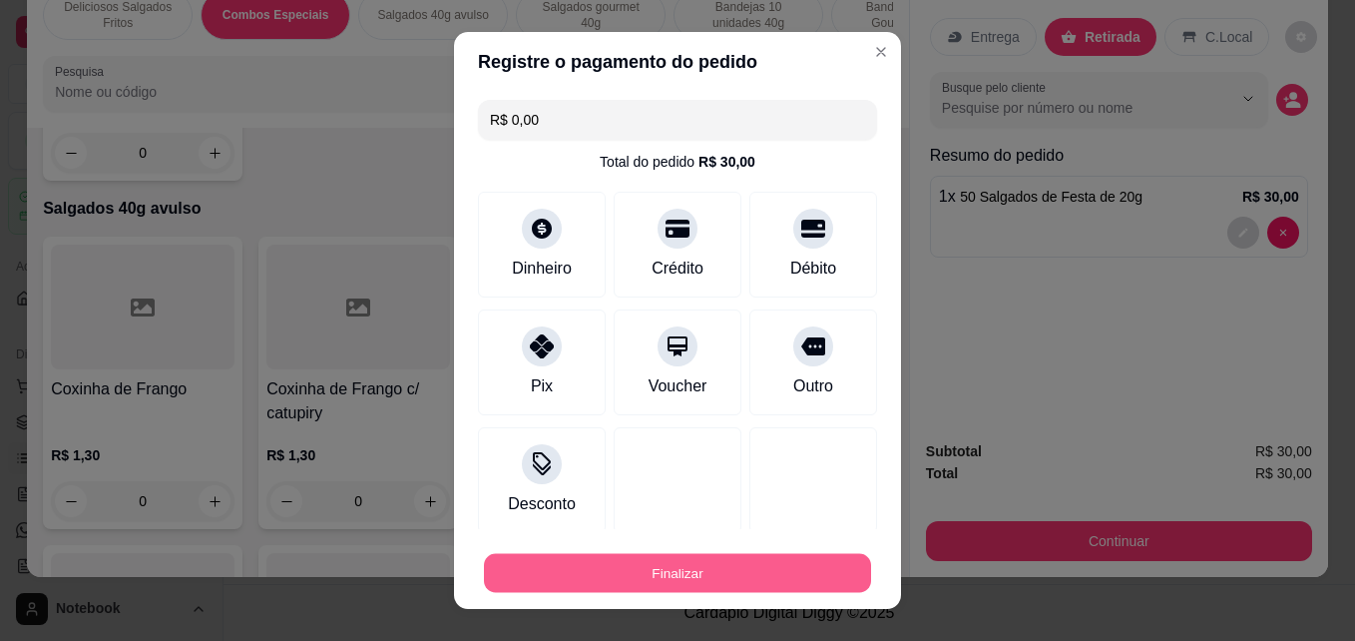
click at [660, 577] on button "Finalizar" at bounding box center [677, 573] width 387 height 39
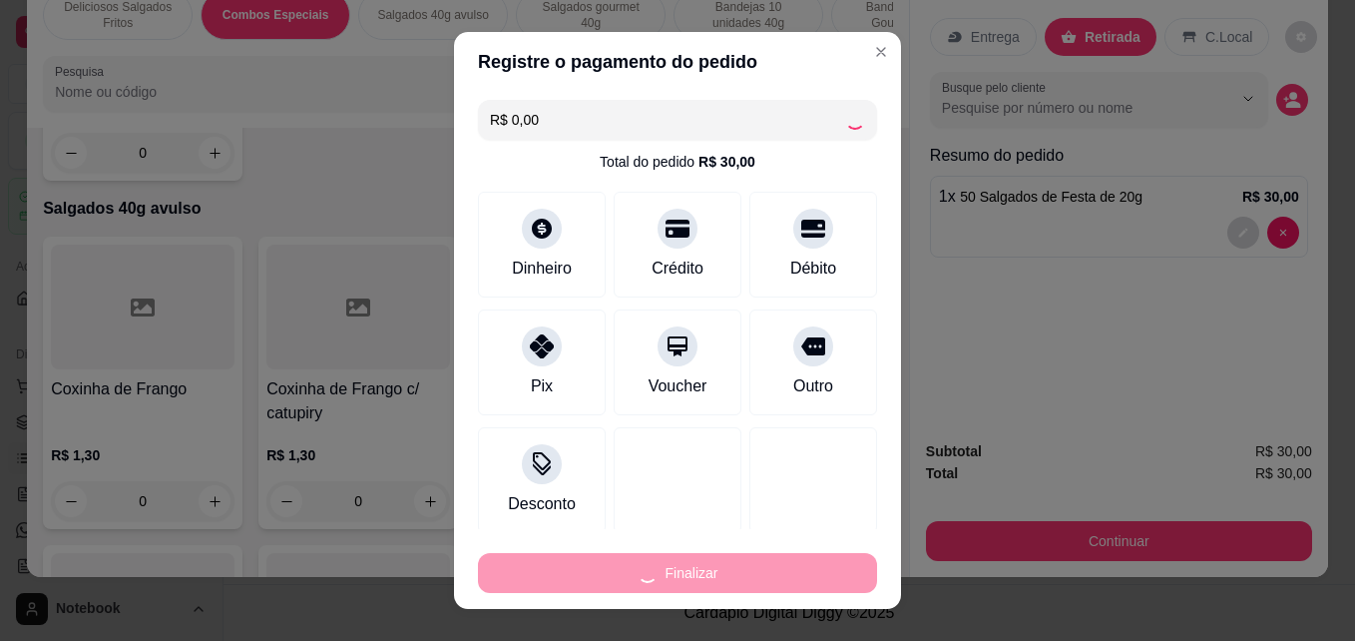
type input "0"
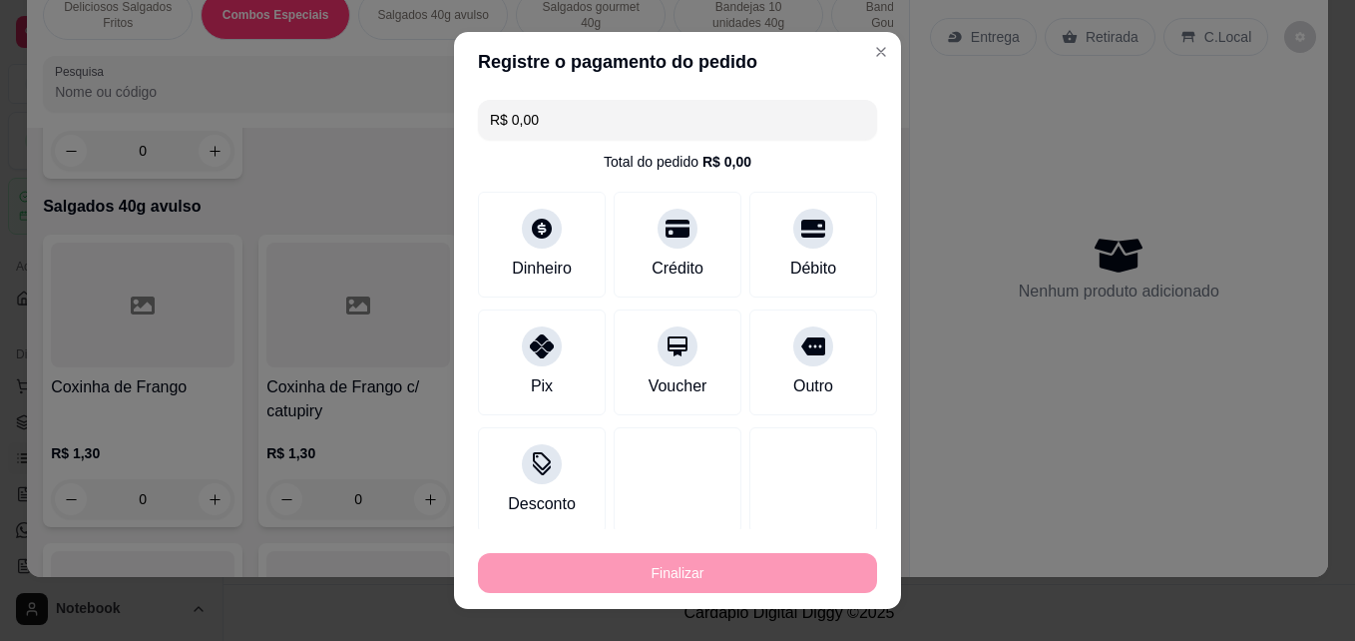
type input "-R$ 30,00"
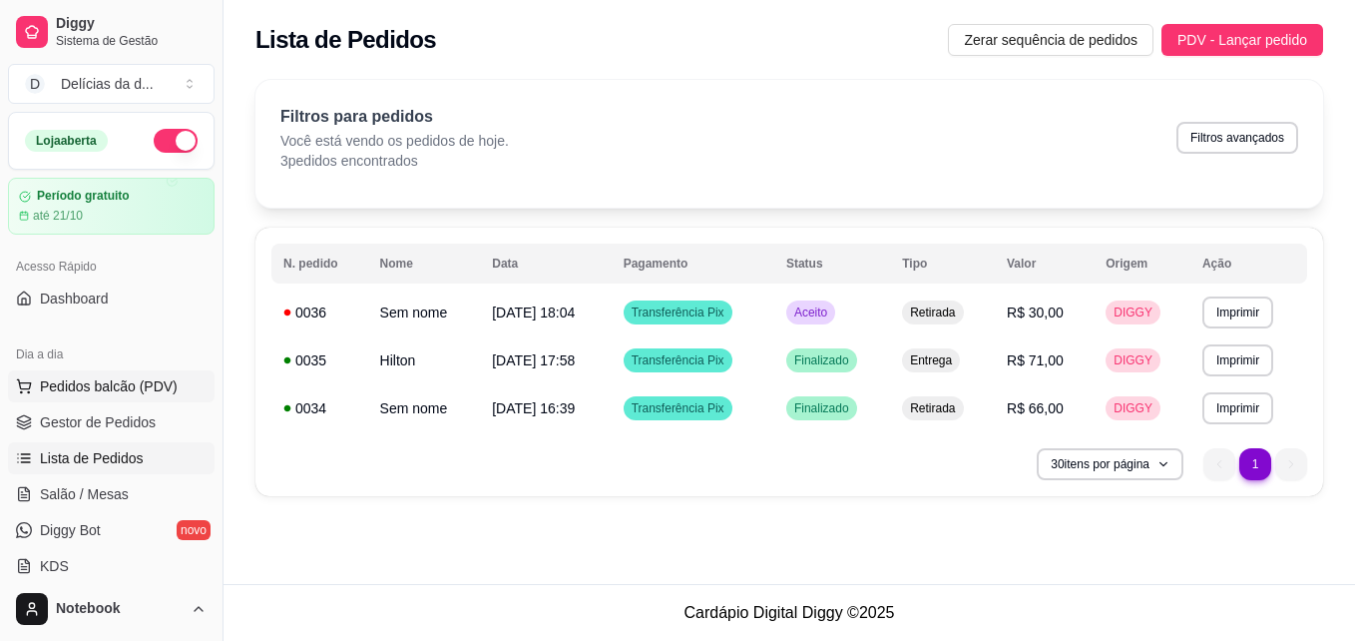
click at [115, 389] on span "Pedidos balcão (PDV)" at bounding box center [109, 386] width 138 height 20
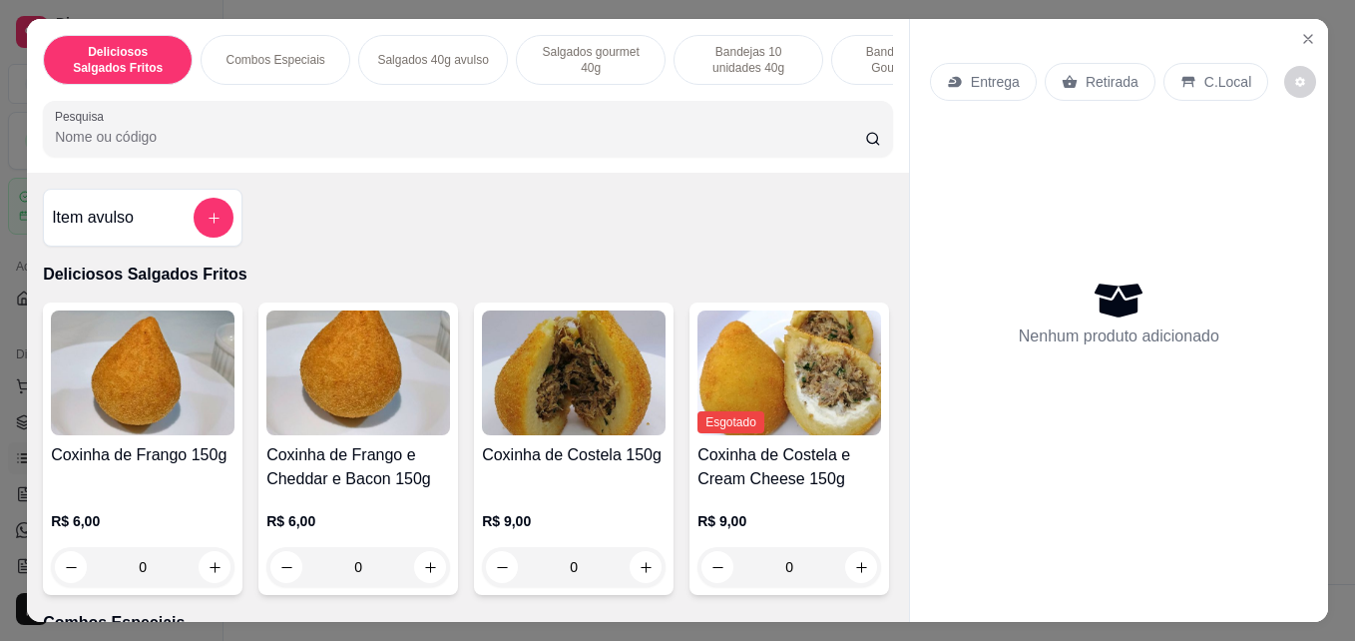
click at [275, 63] on div "Combos Especiais" at bounding box center [276, 60] width 150 height 50
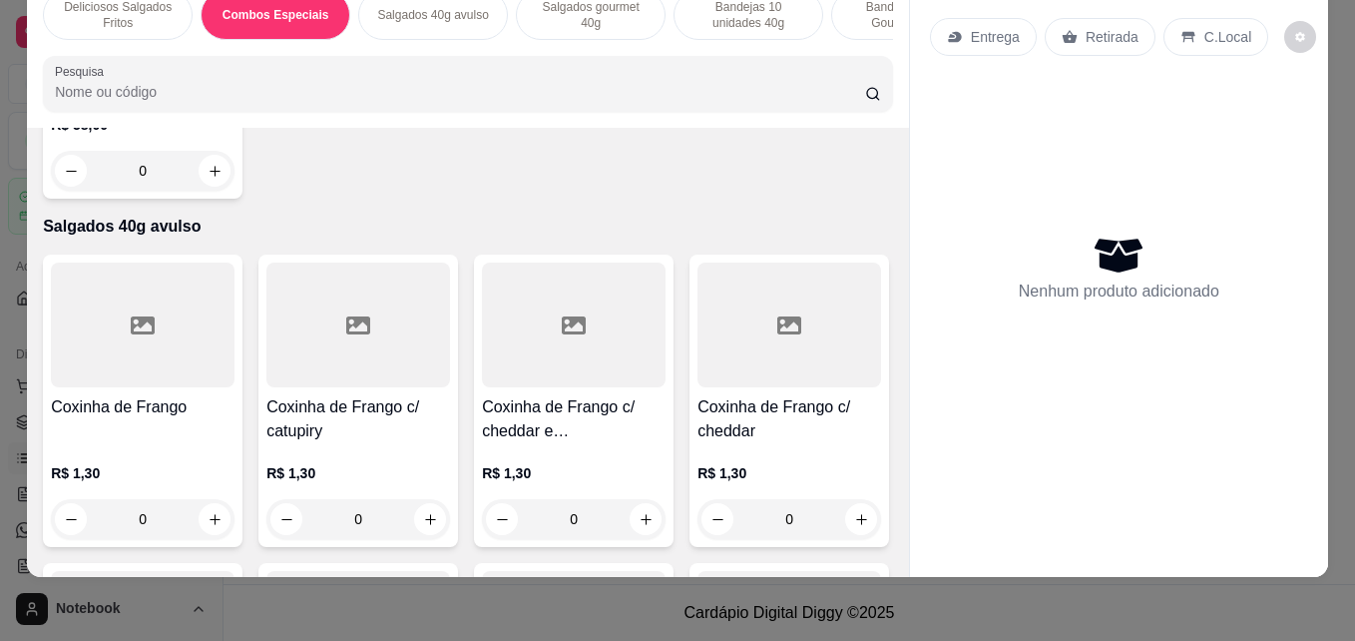
scroll to position [1026, 0]
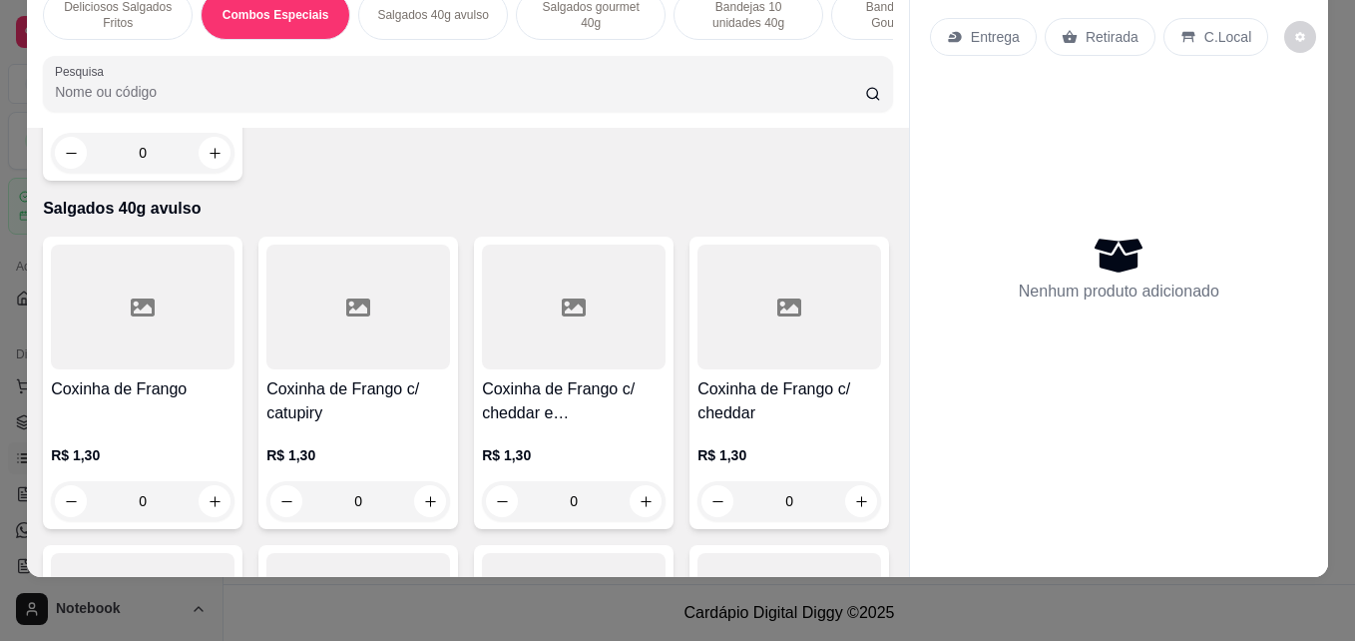
type input "1"
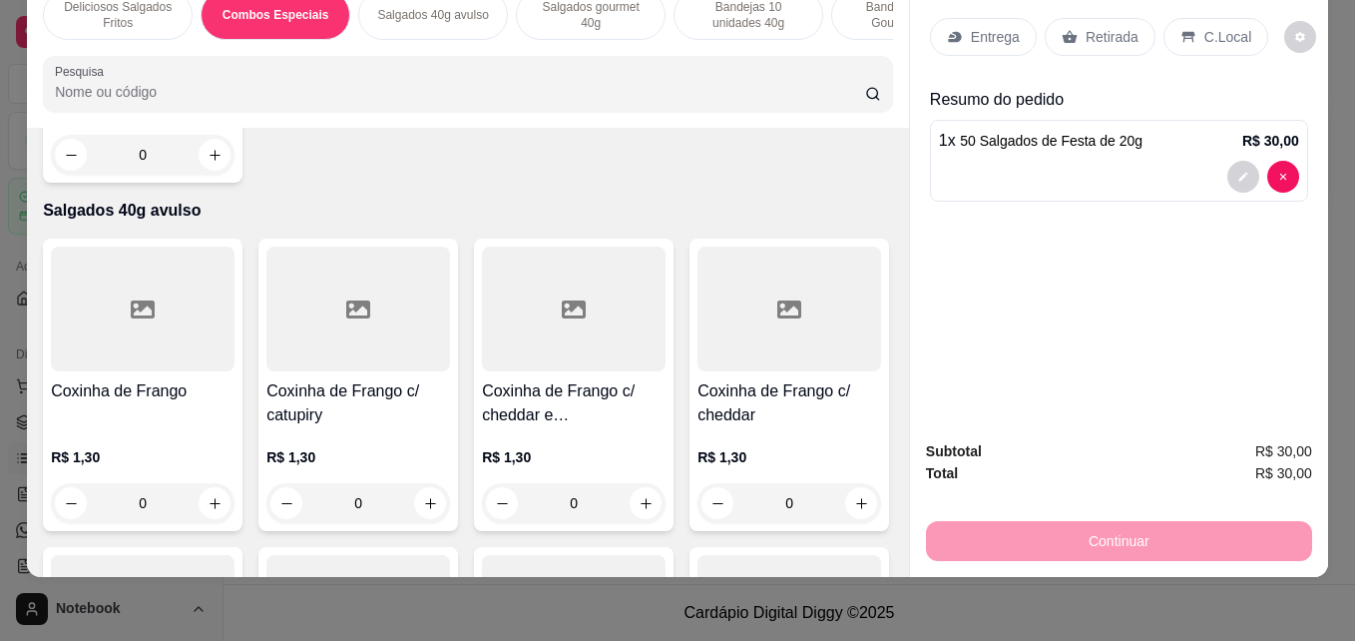
click at [1069, 18] on div "Retirada" at bounding box center [1100, 37] width 111 height 38
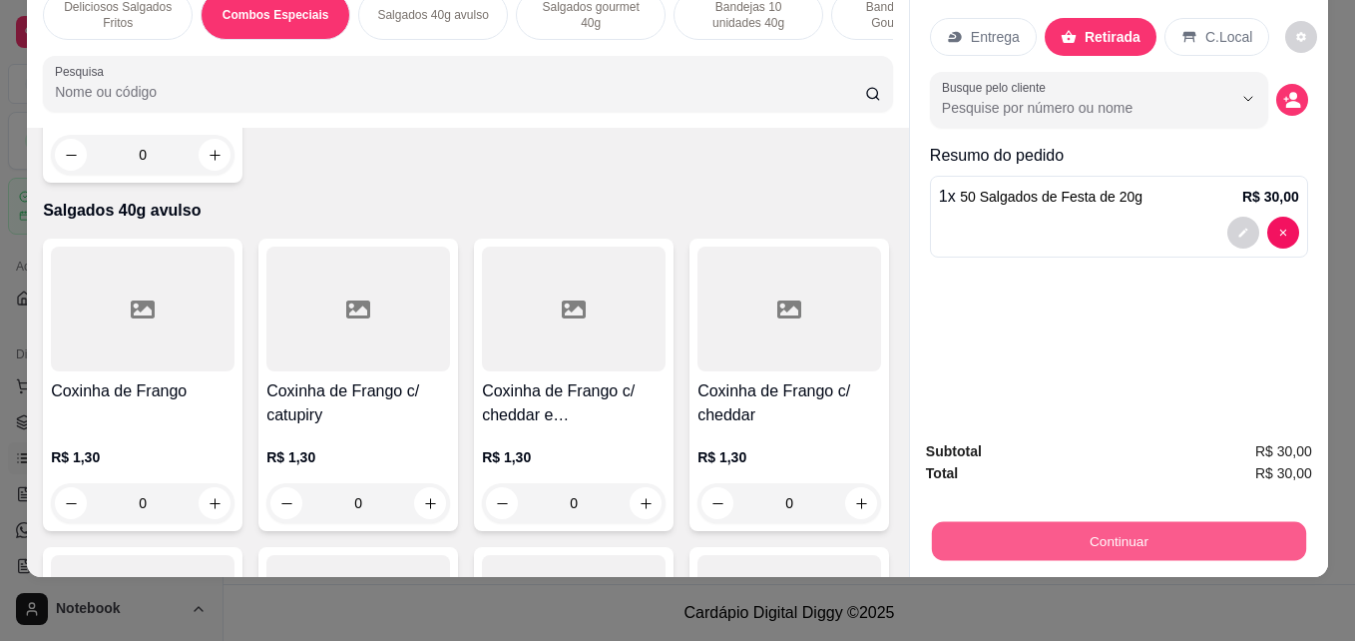
click at [1068, 521] on button "Continuar" at bounding box center [1119, 540] width 374 height 39
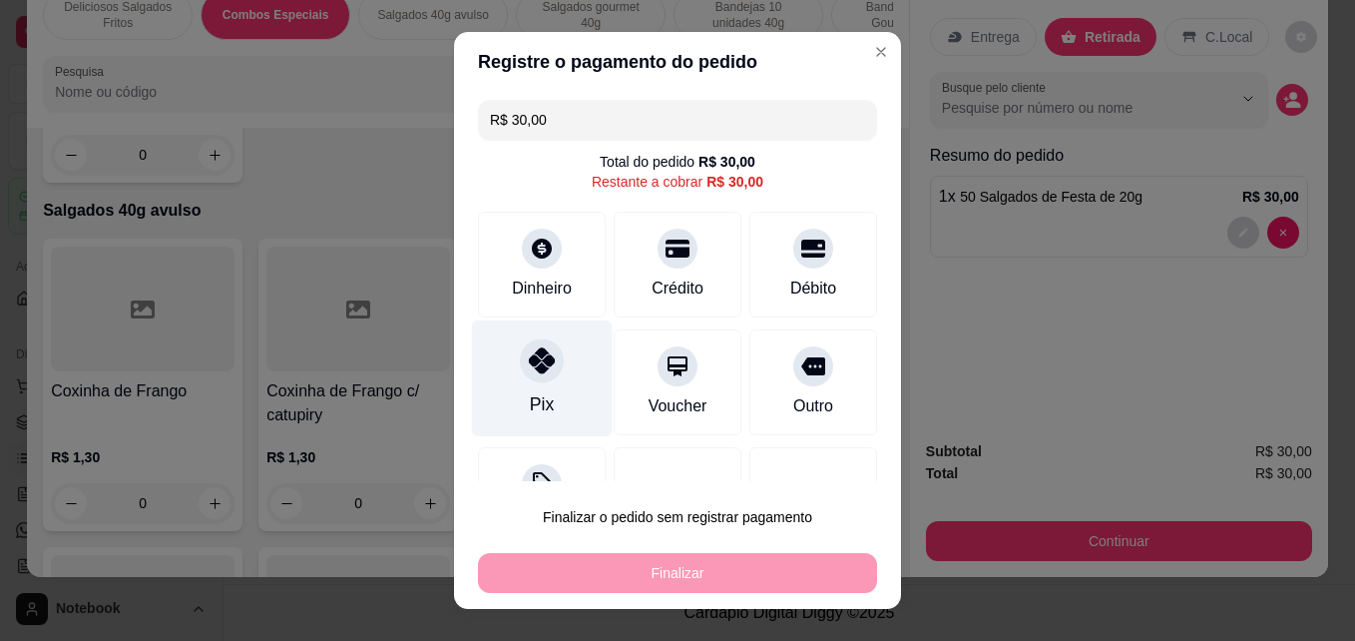
click at [571, 371] on div "Pix" at bounding box center [542, 378] width 141 height 117
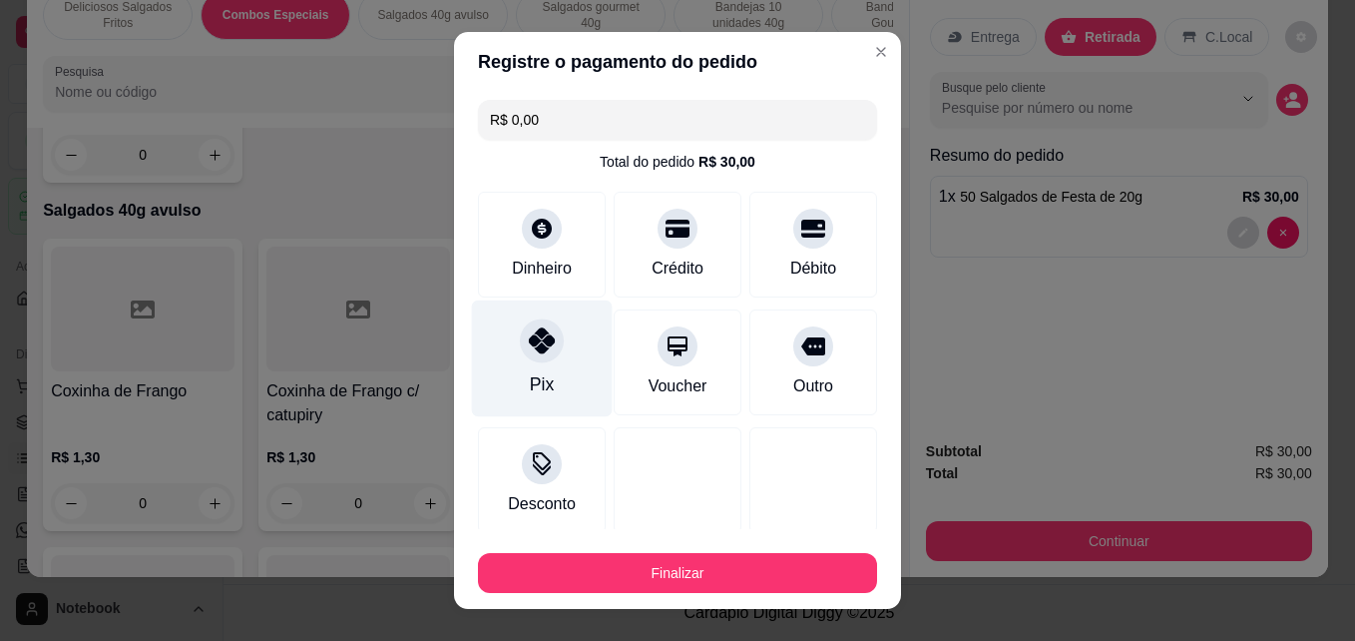
type input "R$ 0,00"
click at [530, 385] on div "Pix" at bounding box center [542, 384] width 24 height 26
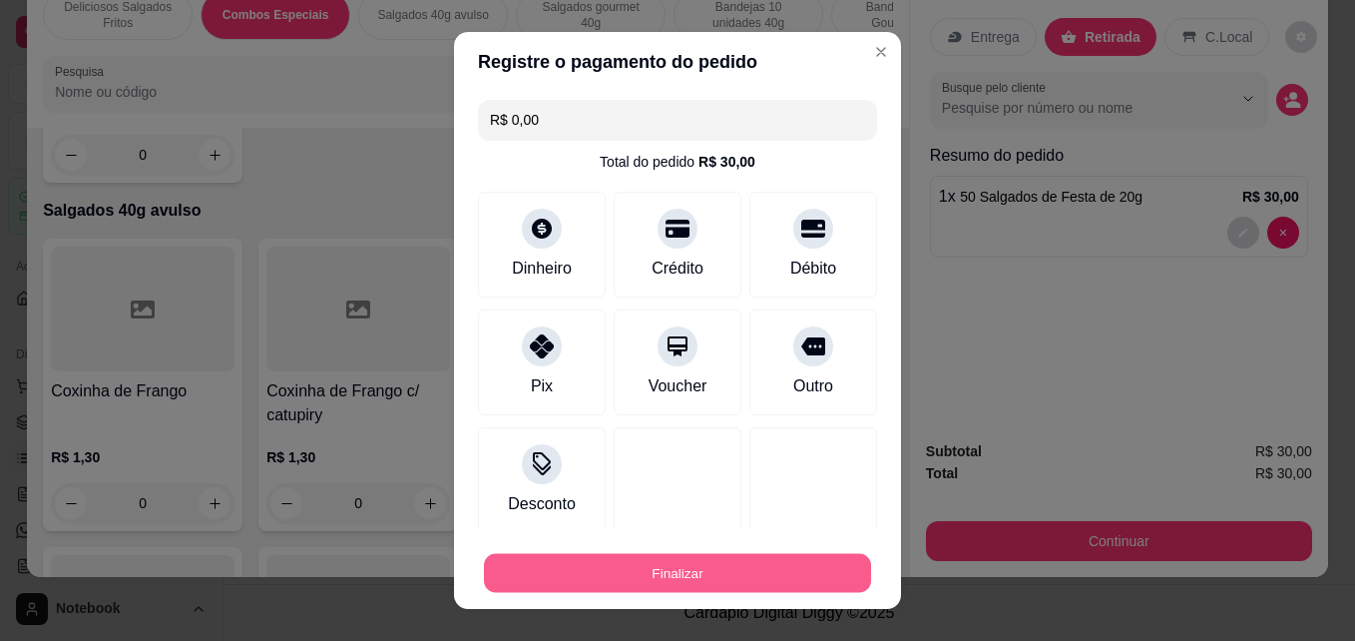
click at [615, 571] on button "Finalizar" at bounding box center [677, 573] width 387 height 39
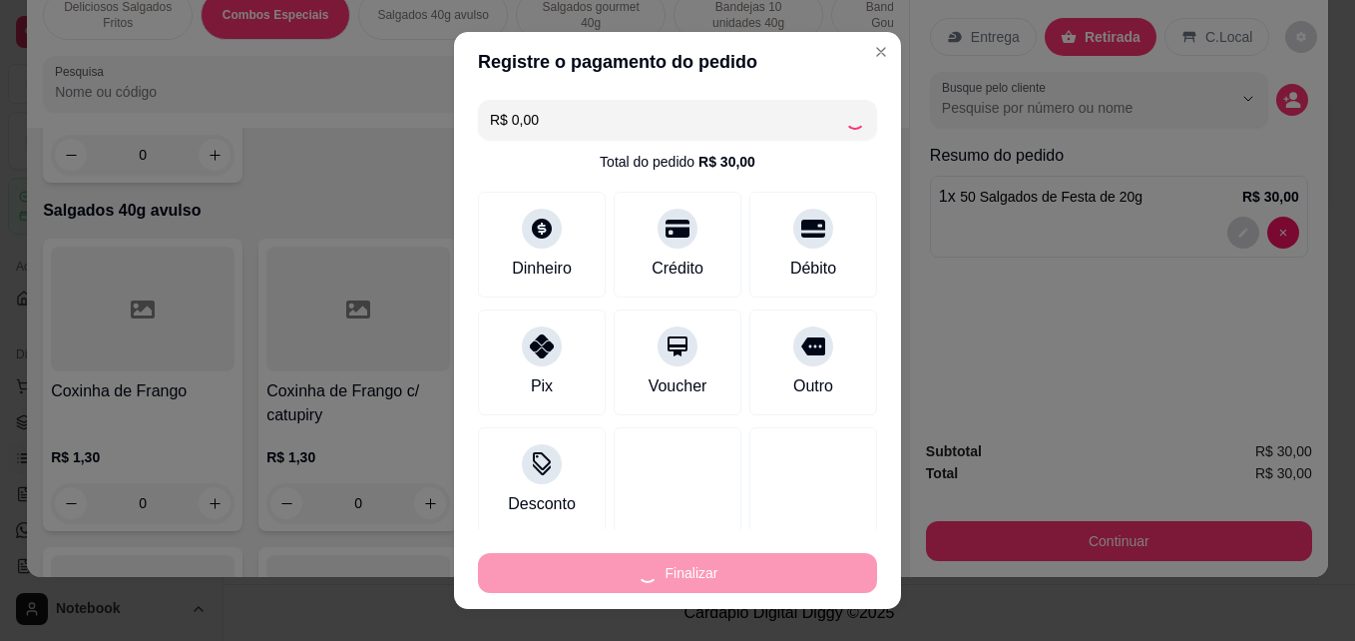
type input "0"
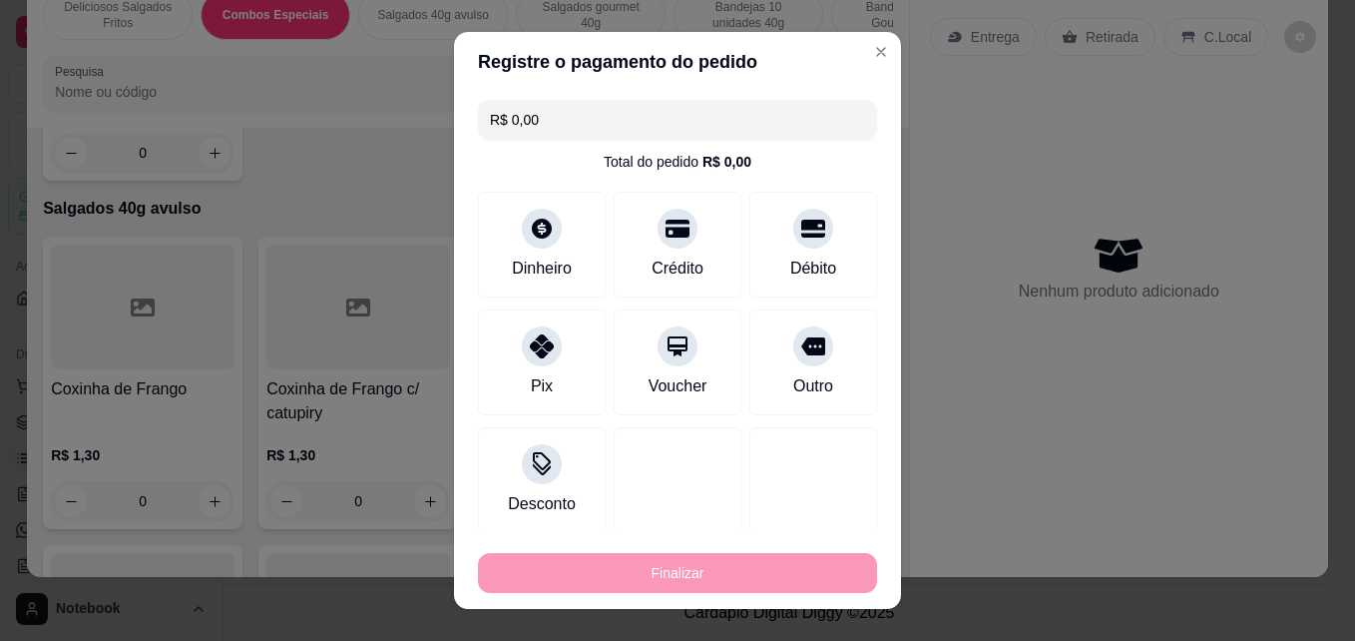
type input "-R$ 30,00"
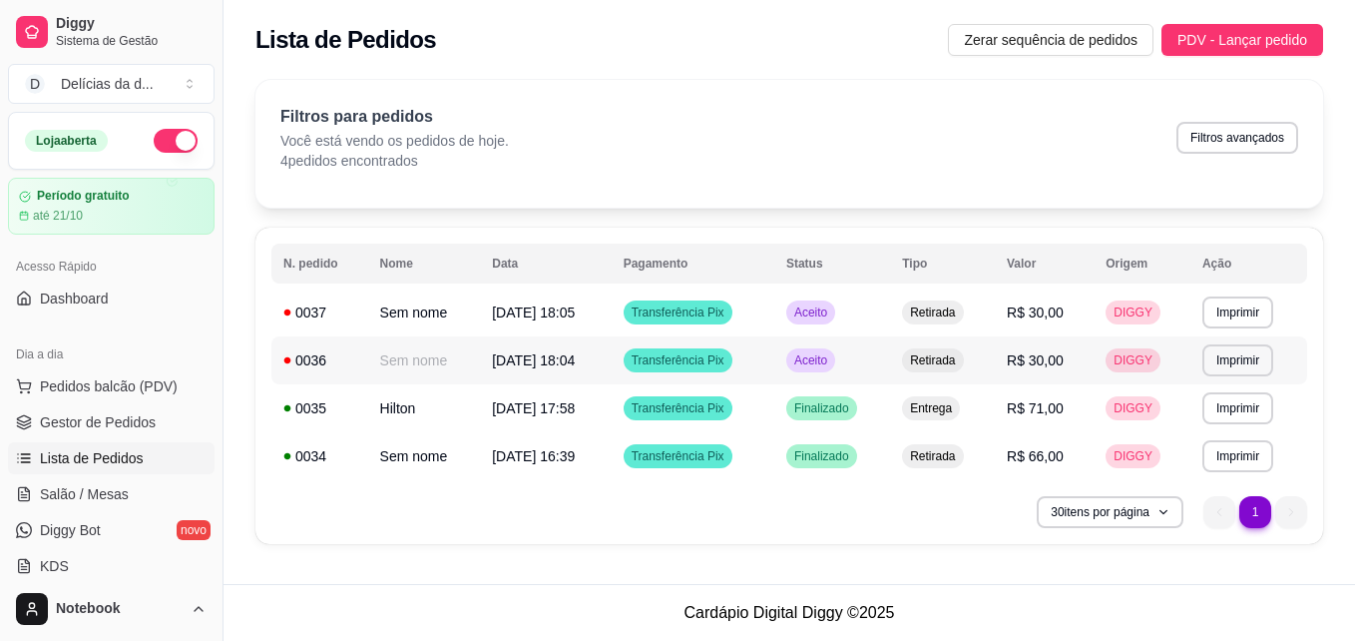
click at [820, 354] on span "Aceito" at bounding box center [810, 360] width 41 height 16
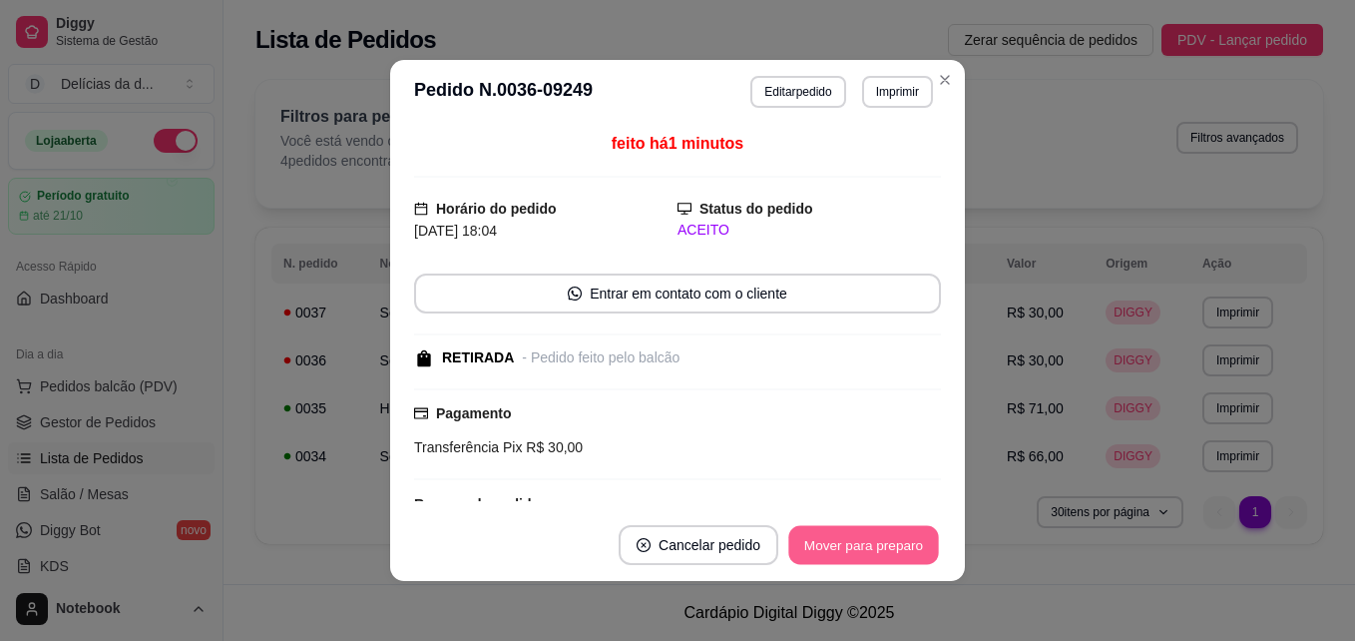
click at [818, 547] on button "Mover para preparo" at bounding box center [863, 545] width 150 height 39
click at [818, 547] on button "Mover para retirada disponível" at bounding box center [830, 545] width 214 height 39
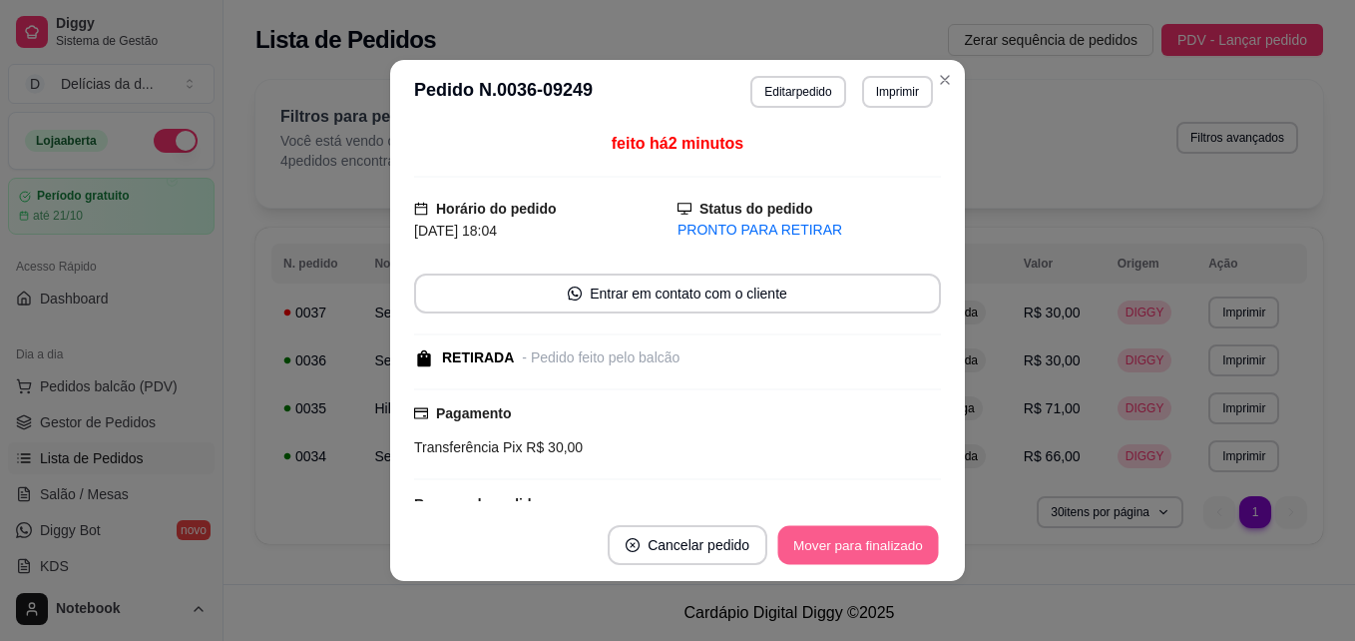
click at [818, 547] on button "Mover para finalizado" at bounding box center [858, 545] width 161 height 39
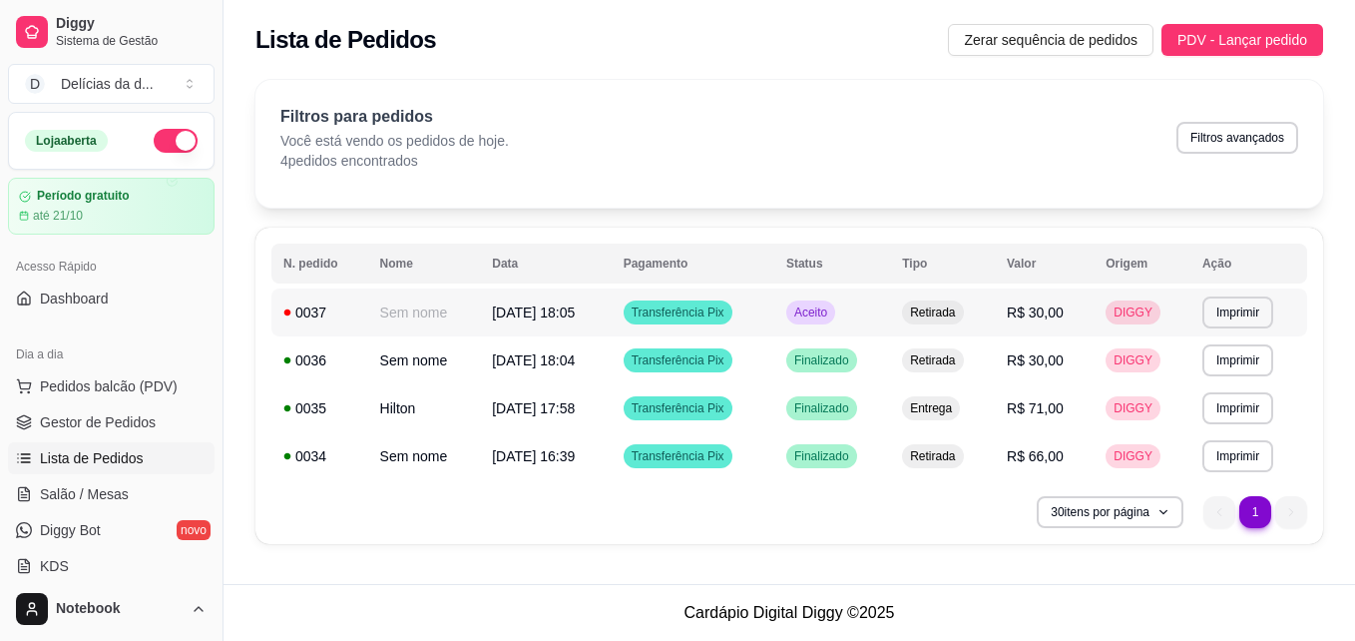
click at [831, 311] on span "Aceito" at bounding box center [810, 312] width 41 height 16
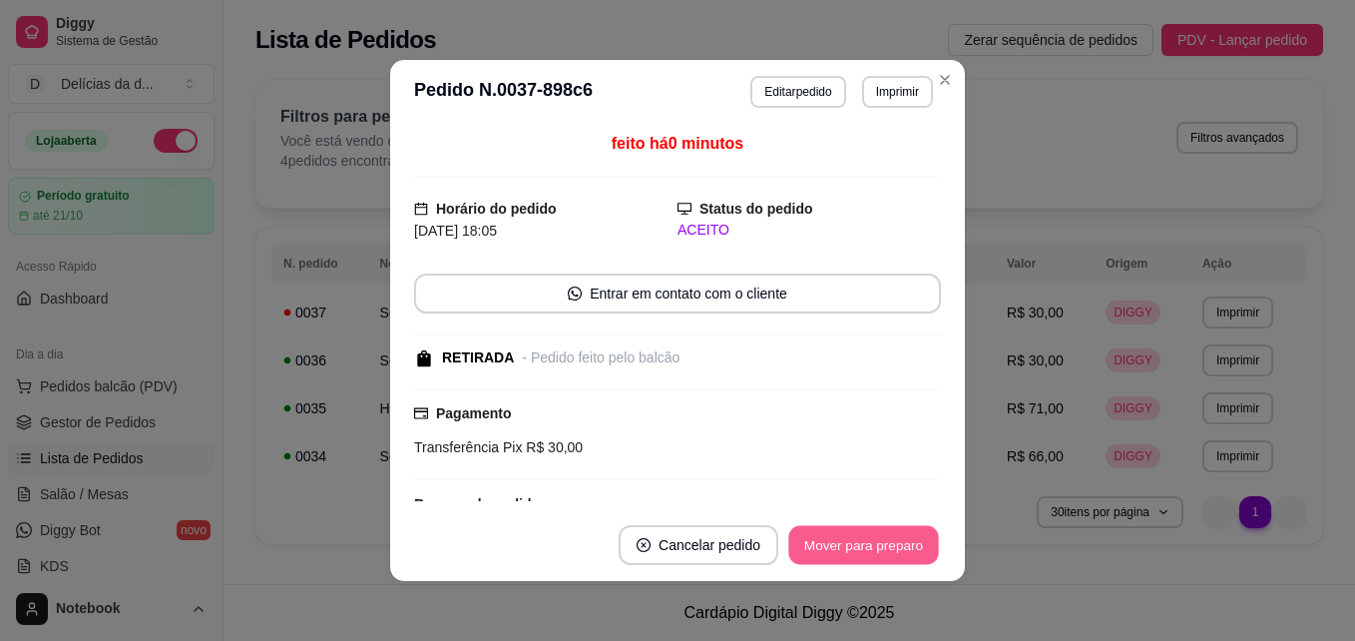
click at [849, 540] on button "Mover para preparo" at bounding box center [863, 545] width 150 height 39
click at [849, 540] on button "Mover para retirada disponível" at bounding box center [830, 545] width 221 height 40
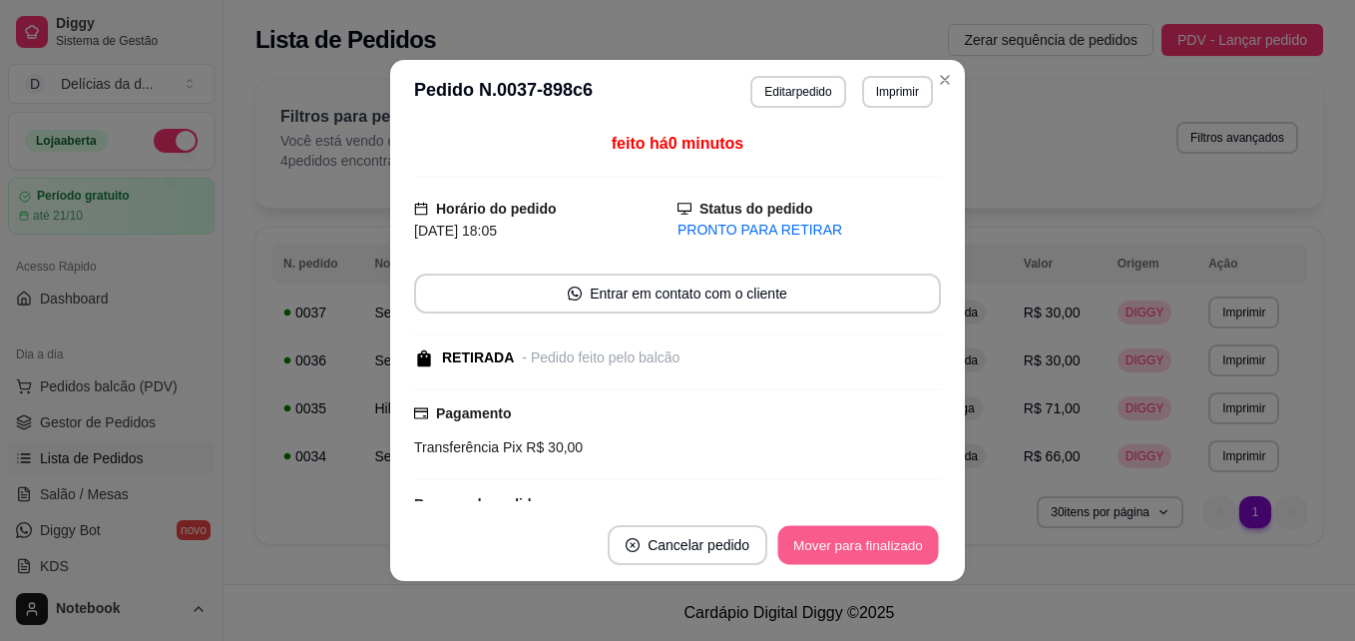
click at [849, 540] on button "Mover para finalizado" at bounding box center [858, 545] width 161 height 39
